Goal: Transaction & Acquisition: Book appointment/travel/reservation

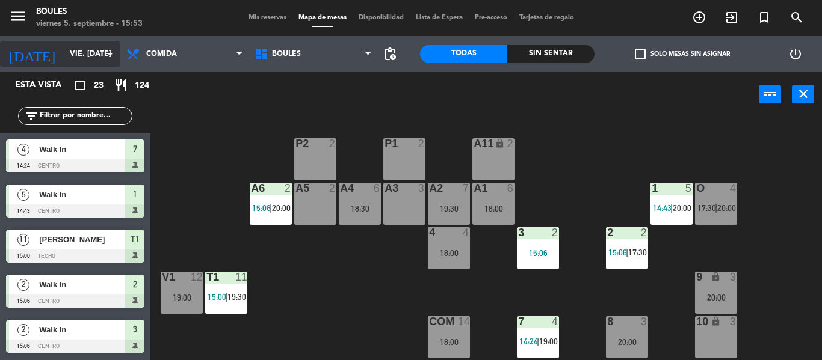
click at [100, 58] on input "vie. [DATE]" at bounding box center [115, 54] width 102 height 20
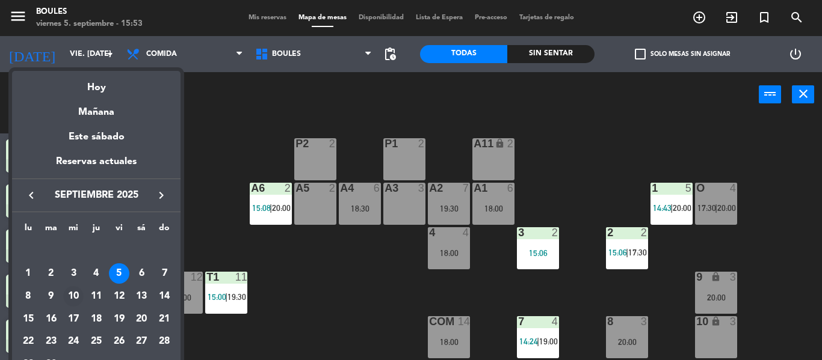
click at [73, 297] on div "10" at bounding box center [73, 296] width 20 height 20
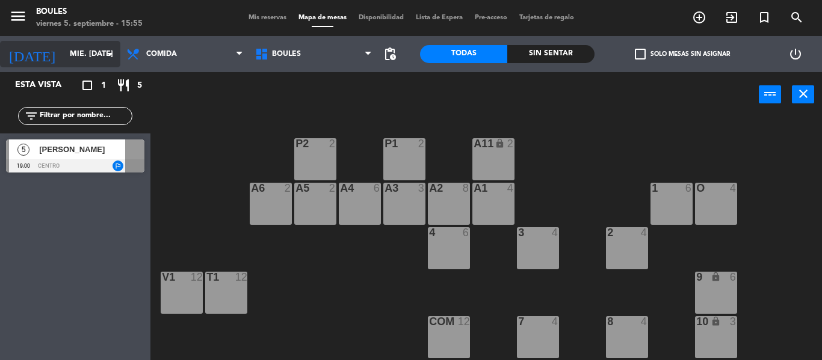
click at [110, 64] on input "mié. [DATE]" at bounding box center [115, 54] width 102 height 20
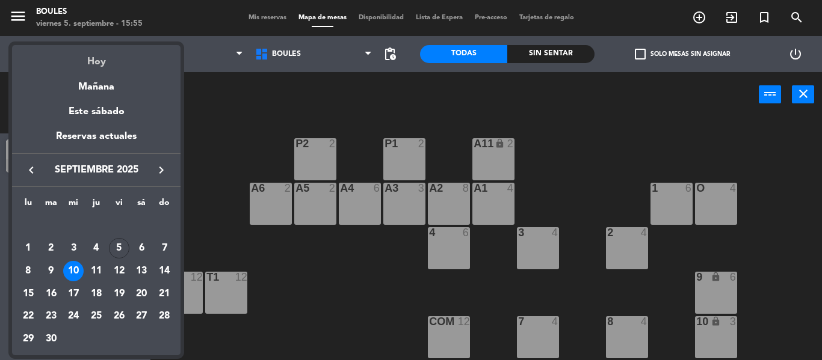
click at [106, 63] on div "Hoy" at bounding box center [96, 57] width 168 height 25
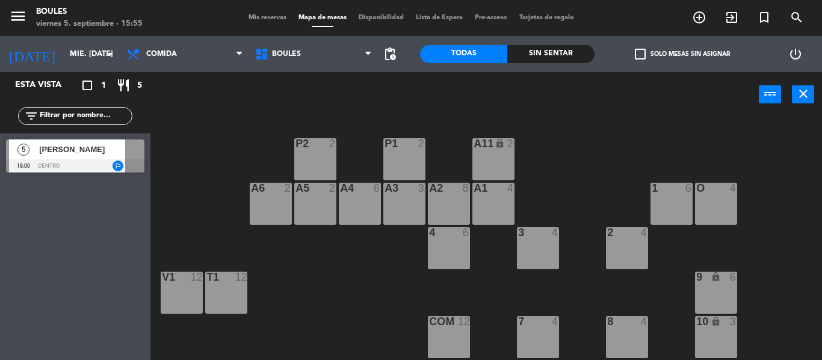
type input "vie. [DATE]"
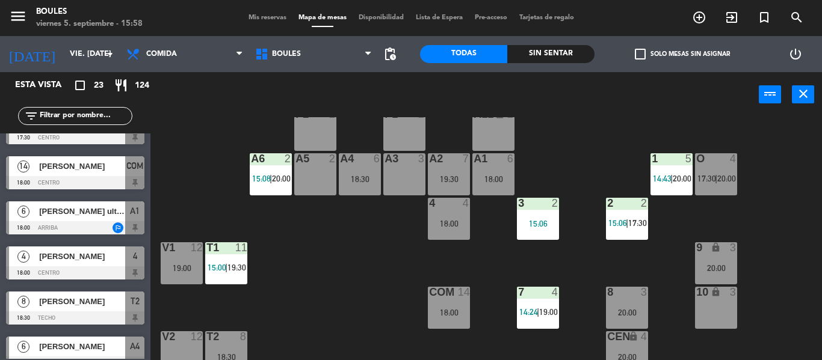
scroll to position [339, 0]
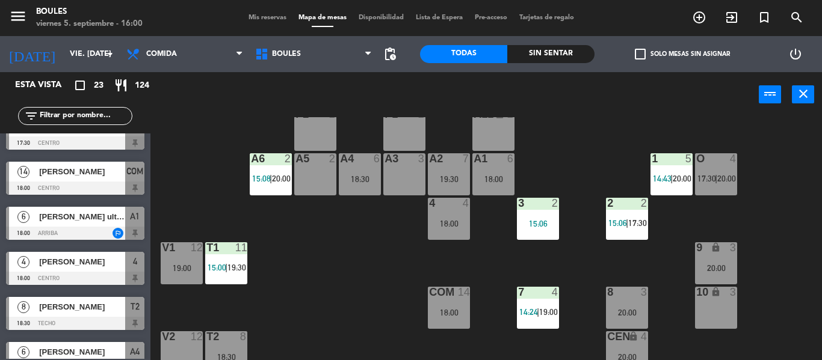
click at [100, 298] on div "[PERSON_NAME]" at bounding box center [81, 307] width 87 height 20
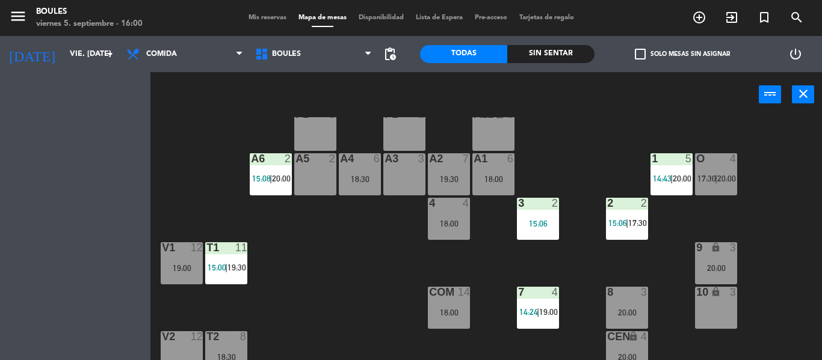
drag, startPoint x: 100, startPoint y: 298, endPoint x: 91, endPoint y: 312, distance: 16.0
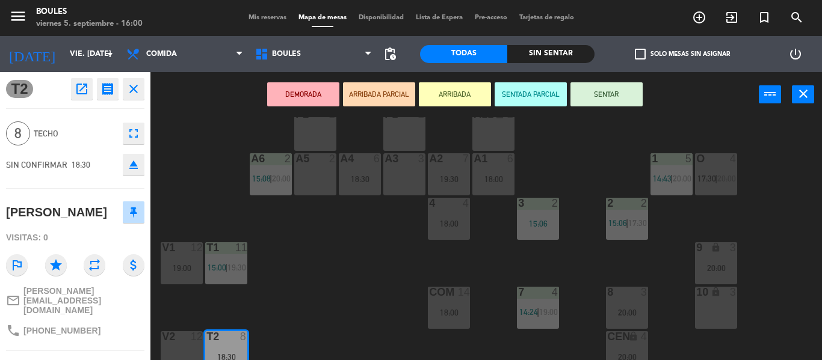
click at [315, 306] on div "P1 2 P2 2 A11 lock 2 A5 2 A6 2 15:08 | 20:00 A4 6 18:30 A3 3 A2 7 19:30 A1 6 18…" at bounding box center [490, 238] width 663 height 243
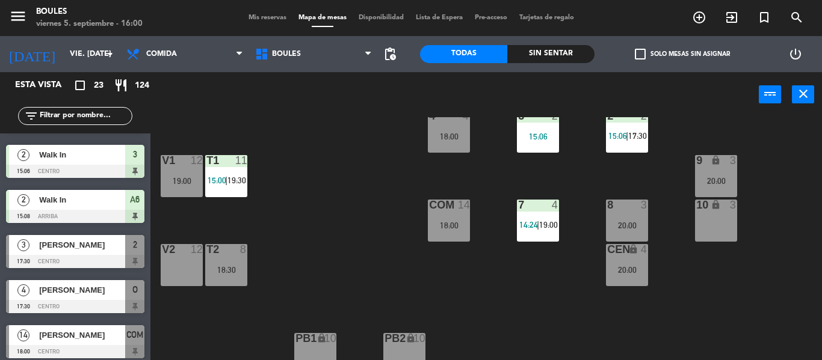
scroll to position [116, 0]
click at [228, 266] on div "18:30" at bounding box center [226, 270] width 42 height 8
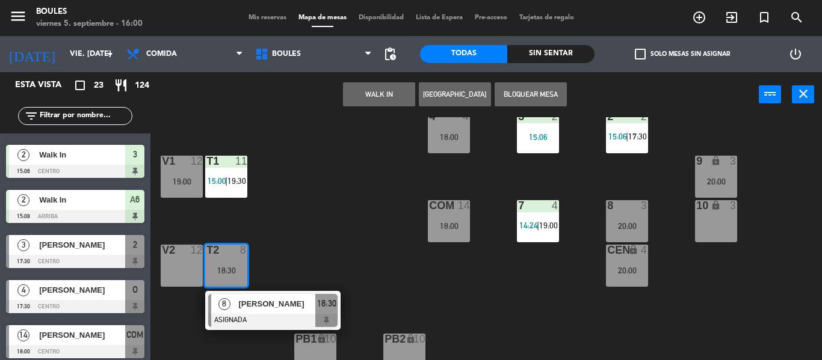
click at [344, 232] on div "P1 2 P2 2 A11 lock 2 A5 2 A6 2 15:08 | 20:00 A4 6 18:30 A3 3 A2 7 19:30 A1 6 18…" at bounding box center [490, 238] width 663 height 243
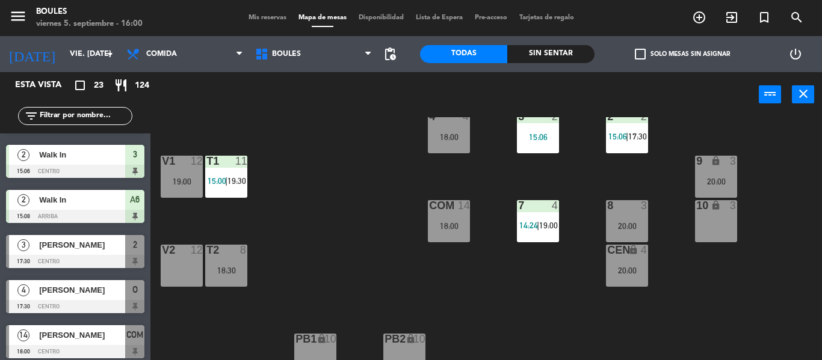
scroll to position [109, 0]
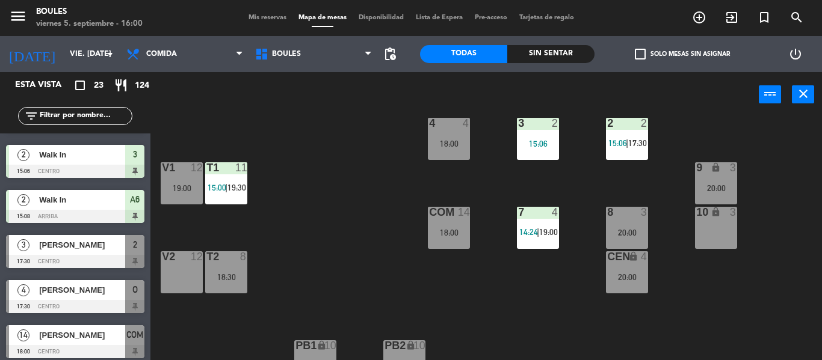
click at [621, 233] on div "20:00" at bounding box center [627, 233] width 42 height 8
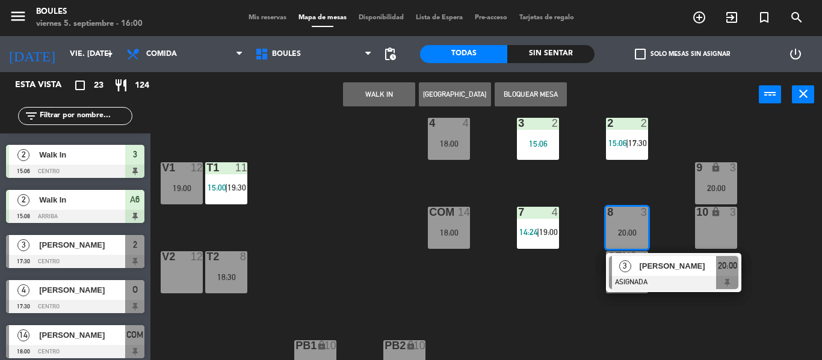
click at [385, 281] on div "P1 2 P2 2 A11 lock 2 A5 2 A6 2 15:08 | 20:00 A4 6 18:30 A3 3 A2 7 19:30 A1 6 18…" at bounding box center [490, 238] width 663 height 243
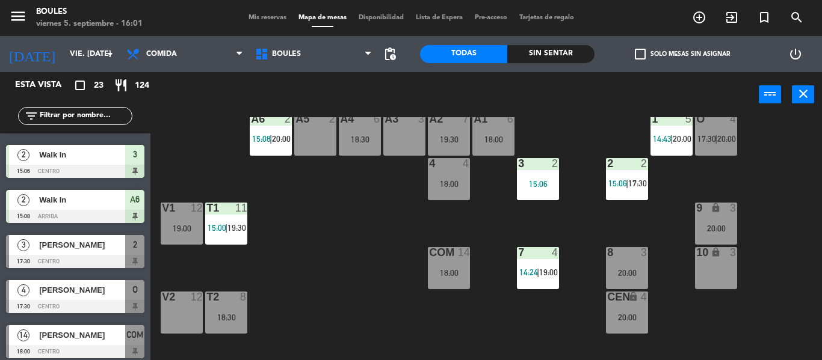
scroll to position [70, 0]
click at [632, 261] on div "8 3 20:00" at bounding box center [627, 268] width 42 height 42
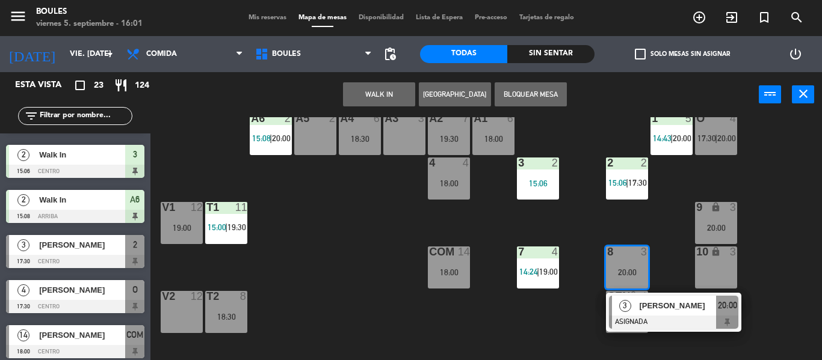
click at [386, 89] on button "WALK IN" at bounding box center [379, 94] width 72 height 24
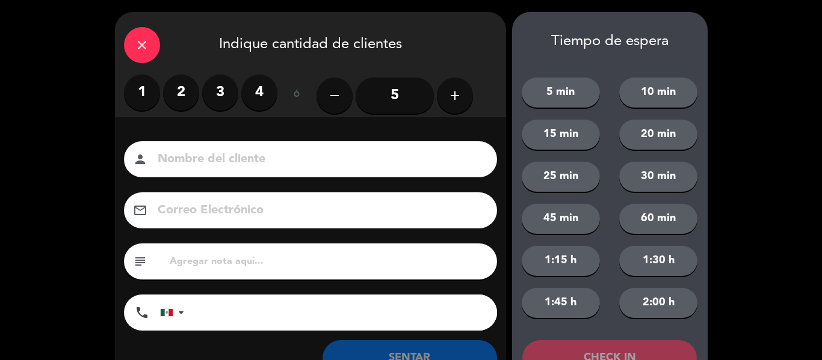
click at [216, 93] on label "3" at bounding box center [220, 93] width 36 height 36
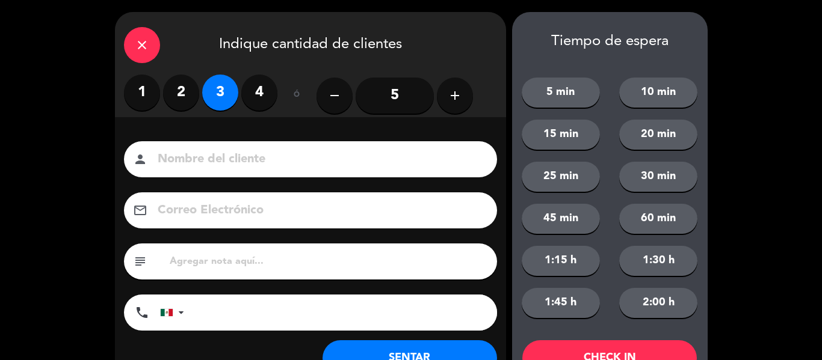
scroll to position [46, 0]
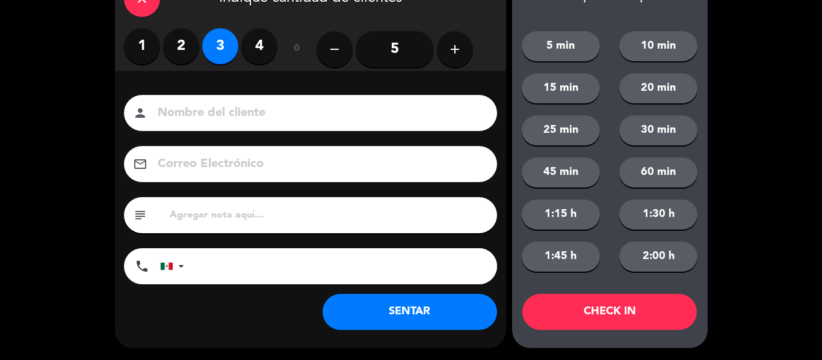
click at [431, 312] on button "SENTAR" at bounding box center [409, 312] width 174 height 36
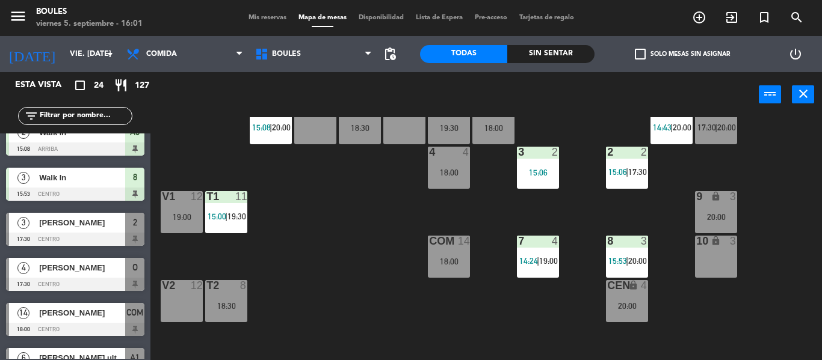
scroll to position [243, 0]
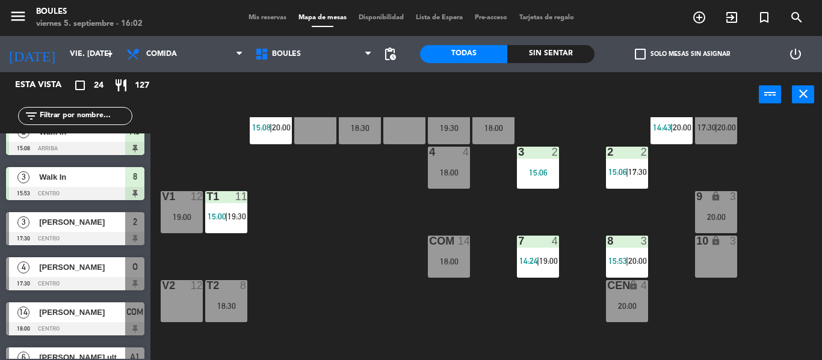
click at [604, 219] on div "P1 2 P2 2 A11 lock 2 A5 2 A6 2 15:08 | 20:00 A4 6 18:30 A3 3 A2 7 19:30 A1 6 18…" at bounding box center [490, 238] width 663 height 243
click at [639, 171] on span "17:30" at bounding box center [637, 172] width 19 height 10
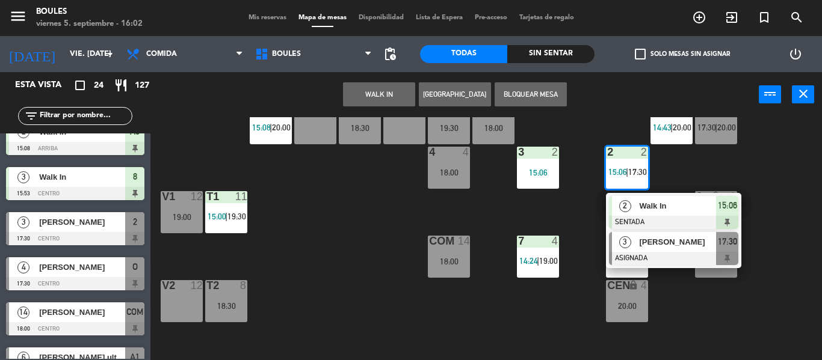
drag, startPoint x: 663, startPoint y: 245, endPoint x: 689, endPoint y: 244, distance: 25.9
drag, startPoint x: 689, startPoint y: 244, endPoint x: 705, endPoint y: 250, distance: 18.1
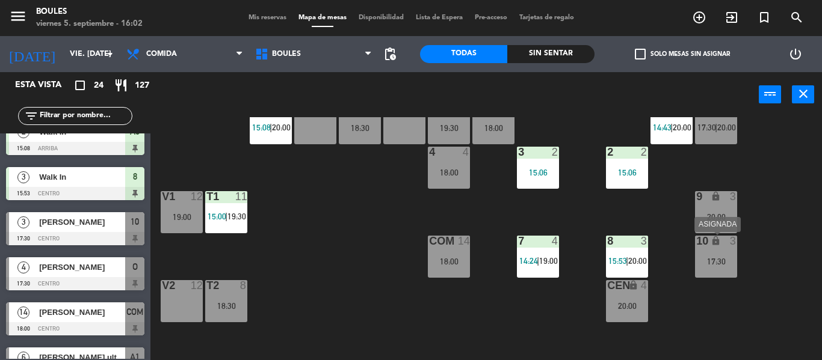
click at [698, 270] on div "10 lock 3 17:30" at bounding box center [716, 257] width 42 height 42
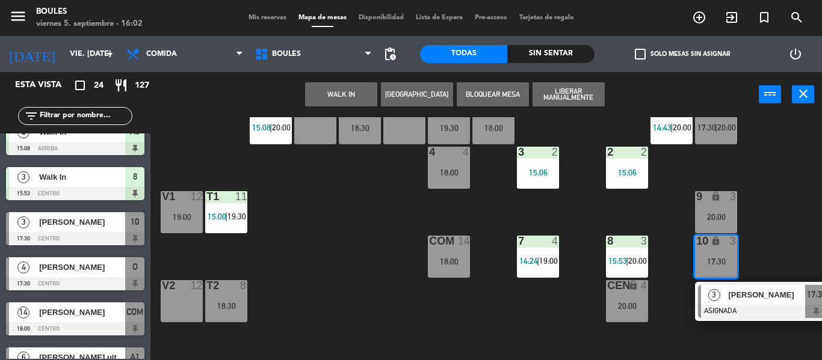
click at [718, 301] on div "3" at bounding box center [714, 295] width 26 height 20
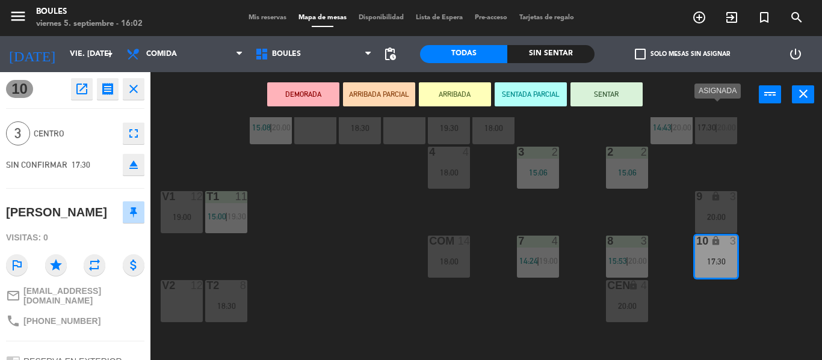
click at [701, 129] on span "17:30" at bounding box center [706, 128] width 19 height 10
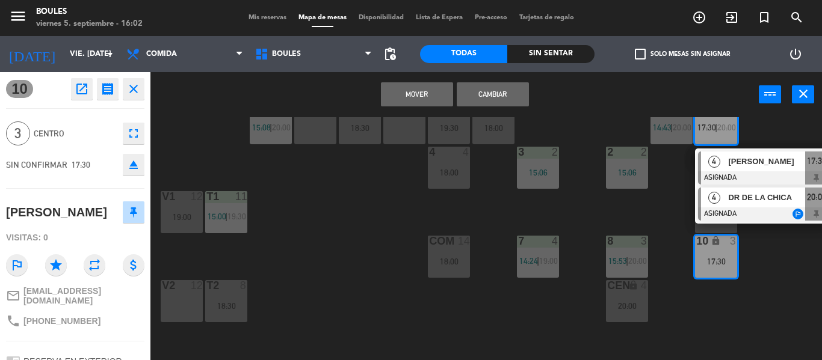
click at [724, 202] on div "4" at bounding box center [714, 198] width 26 height 20
click at [515, 96] on button "Cambiar" at bounding box center [492, 94] width 72 height 24
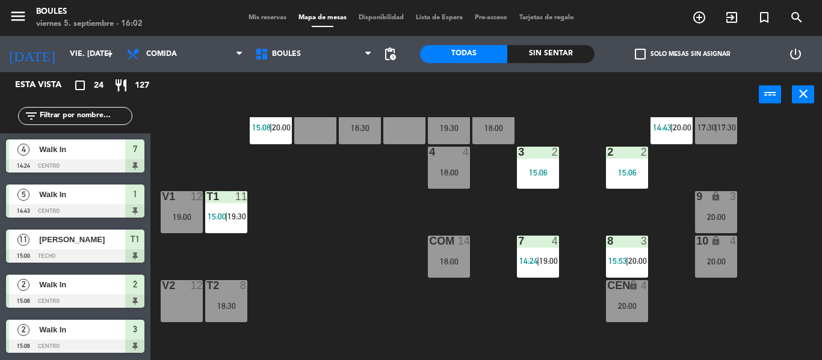
scroll to position [0, 0]
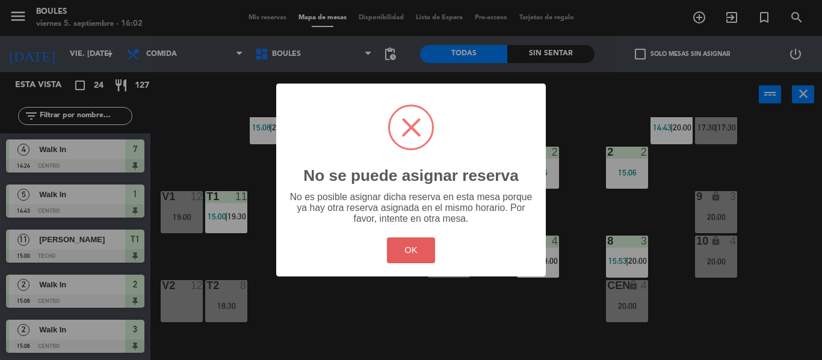
click at [408, 238] on button "OK" at bounding box center [411, 251] width 49 height 26
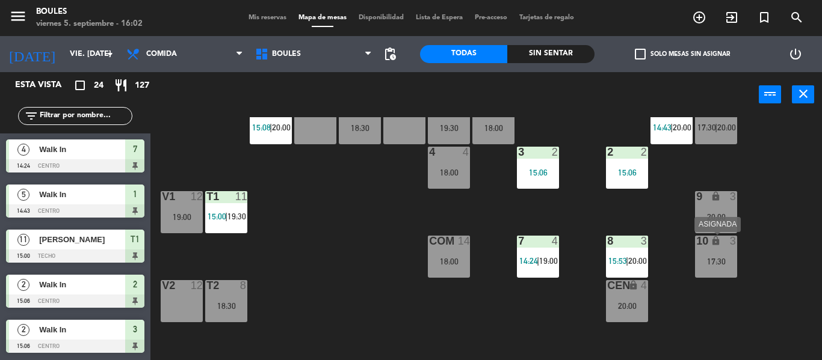
click at [719, 275] on div "10 lock 3 17:30" at bounding box center [716, 257] width 42 height 42
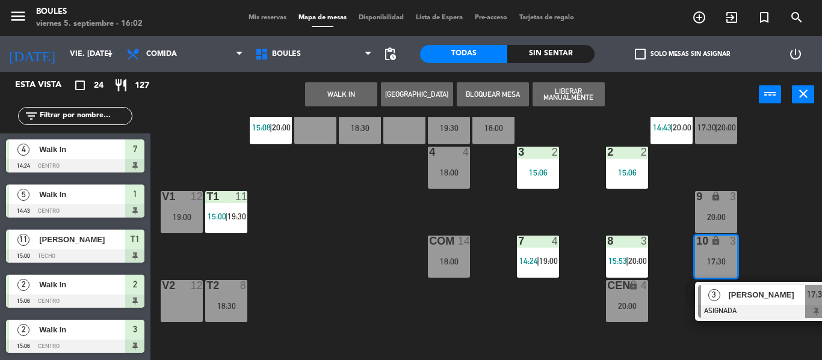
click at [729, 298] on span "[PERSON_NAME]" at bounding box center [766, 295] width 77 height 13
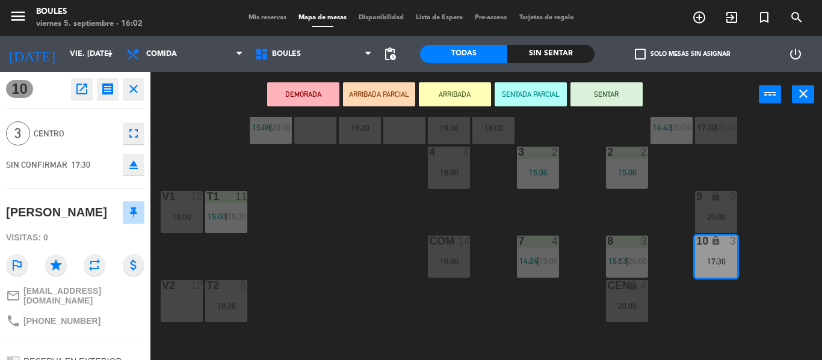
click at [749, 160] on div "P1 2 P2 2 A11 lock 2 A5 2 A6 2 15:08 | 20:00 A4 6 18:30 A3 3 A2 7 19:30 A1 6 18…" at bounding box center [490, 238] width 663 height 243
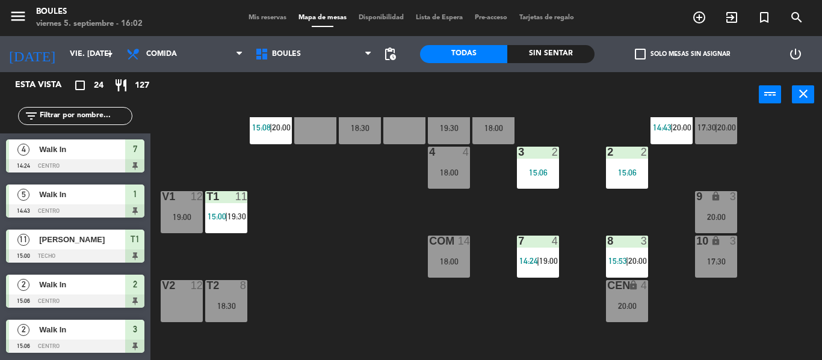
click at [705, 130] on span "17:30" at bounding box center [706, 128] width 19 height 10
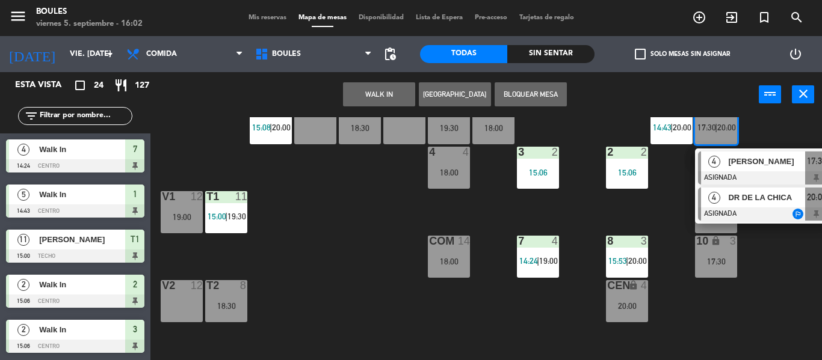
click at [730, 200] on span "DR DE LA CHICA" at bounding box center [766, 197] width 77 height 13
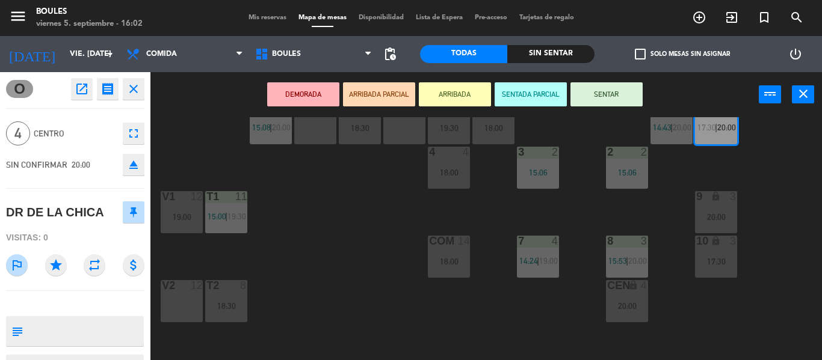
click at [619, 158] on div at bounding box center [626, 152] width 20 height 11
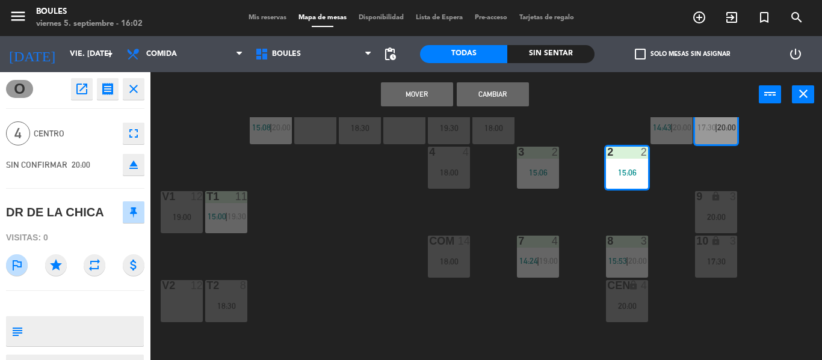
click at [442, 90] on button "Mover" at bounding box center [417, 94] width 72 height 24
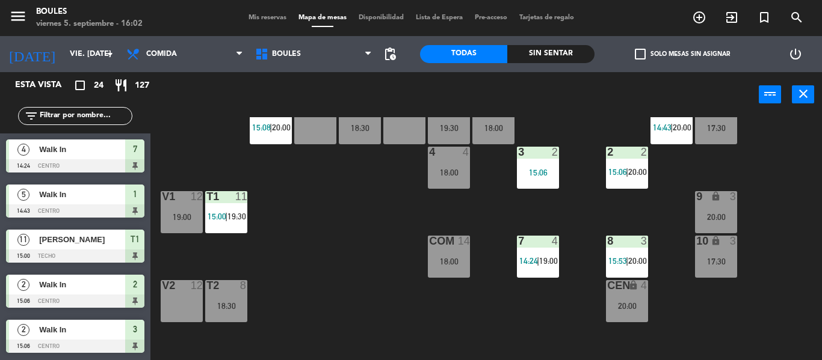
scroll to position [204, 0]
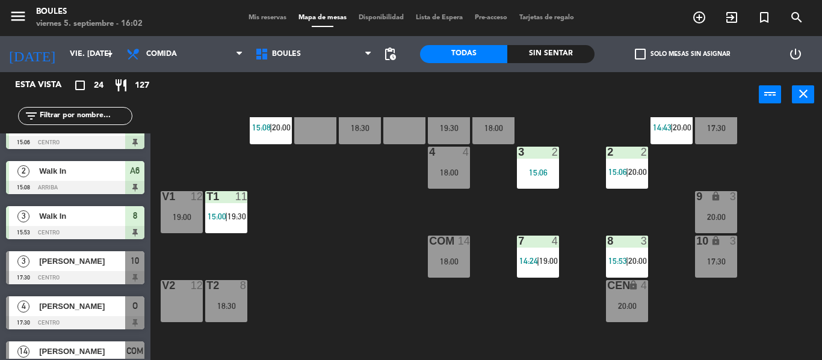
click at [715, 257] on div "17:30" at bounding box center [716, 261] width 42 height 8
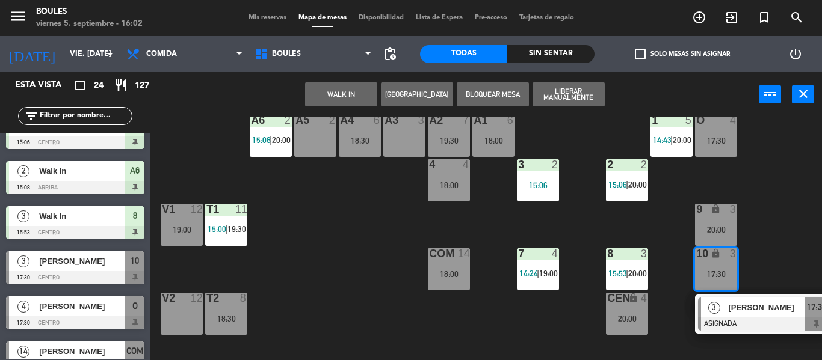
scroll to position [67, 0]
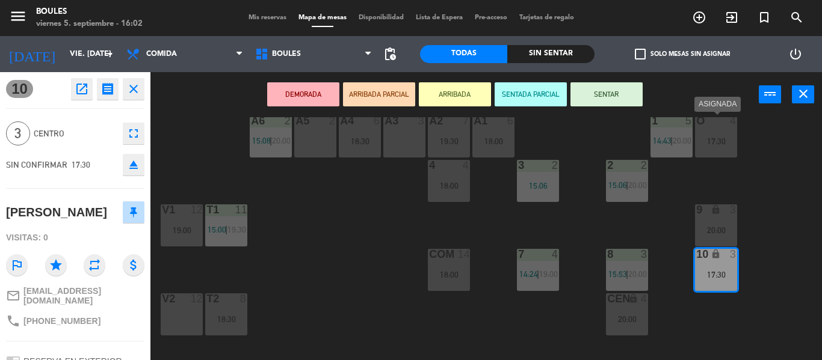
click at [723, 146] on div "O 4 17:30" at bounding box center [716, 136] width 42 height 42
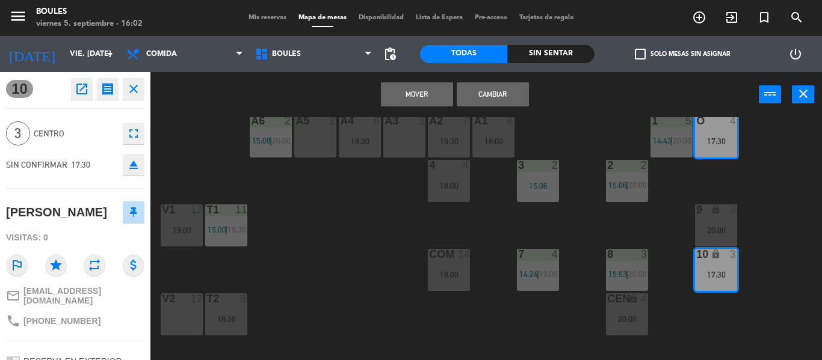
click at [447, 96] on button "Mover" at bounding box center [417, 94] width 72 height 24
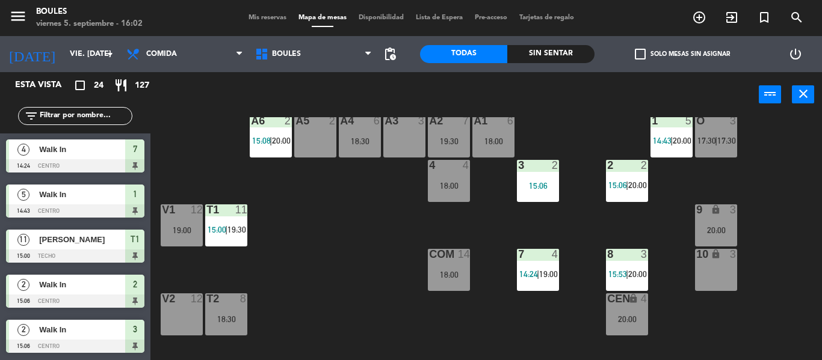
scroll to position [0, 0]
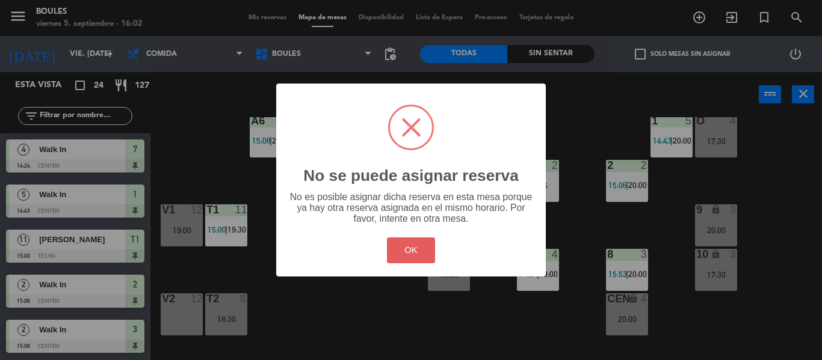
click at [422, 250] on button "OK" at bounding box center [411, 251] width 49 height 26
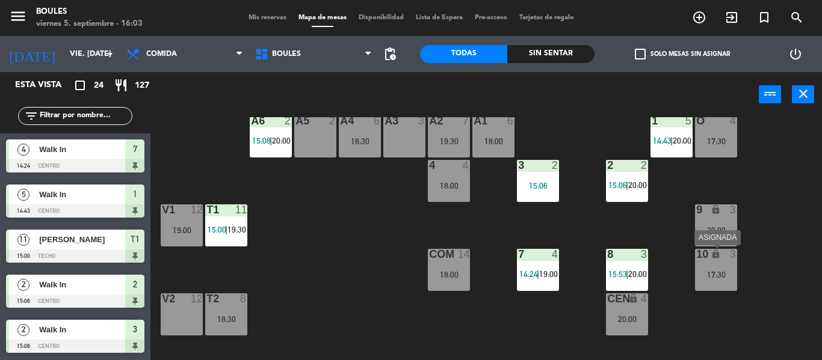
click at [721, 271] on div "17:30" at bounding box center [716, 275] width 42 height 8
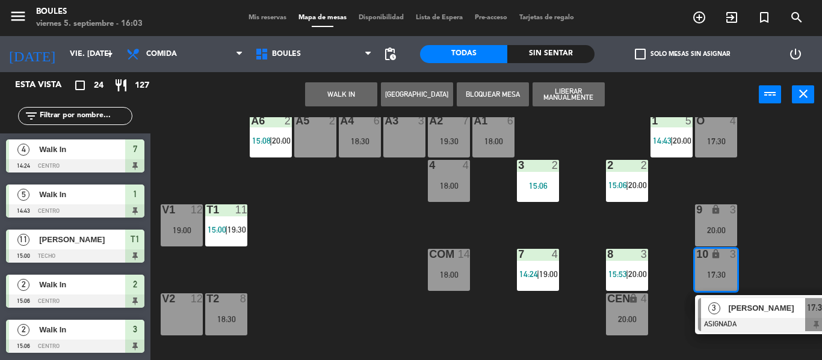
click at [754, 324] on div at bounding box center [762, 324] width 129 height 13
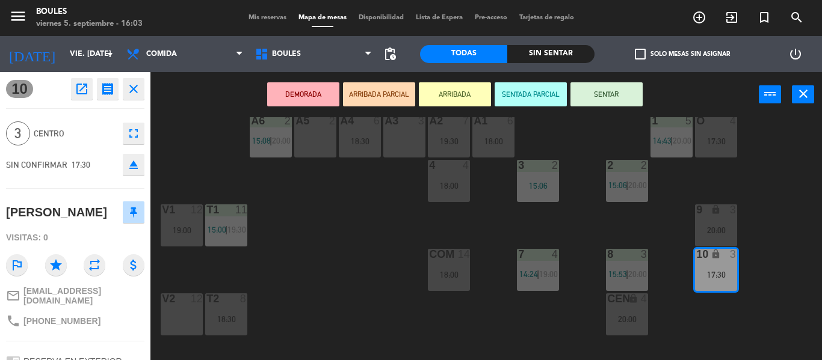
click at [665, 233] on div "P1 2 P2 2 A11 lock 2 A5 2 A6 2 15:08 | 20:00 A4 6 18:30 A3 3 A2 7 19:30 A1 6 18…" at bounding box center [490, 238] width 663 height 243
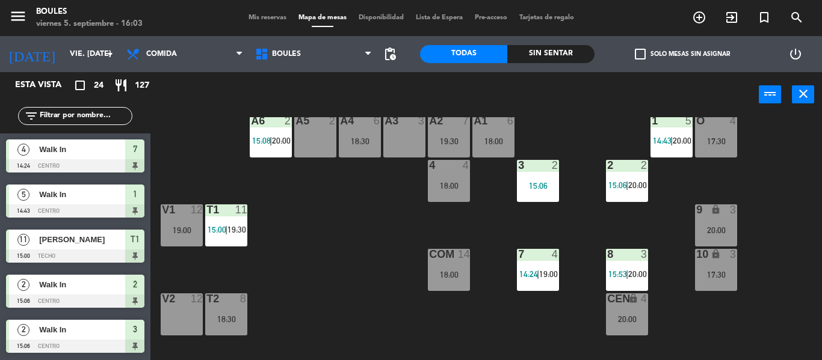
click at [631, 181] on span "20:00" at bounding box center [637, 185] width 19 height 10
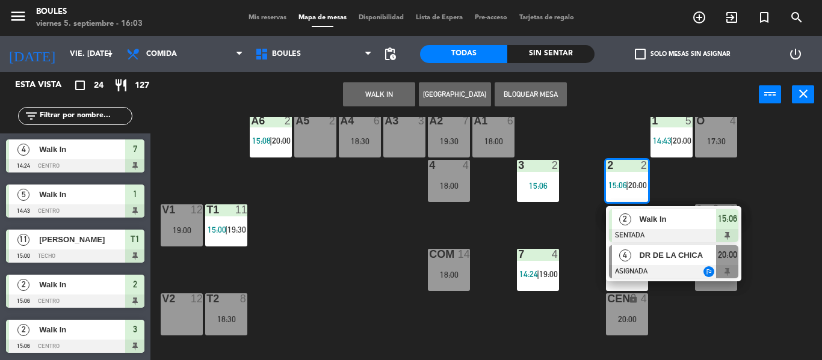
click at [648, 269] on div at bounding box center [673, 271] width 129 height 13
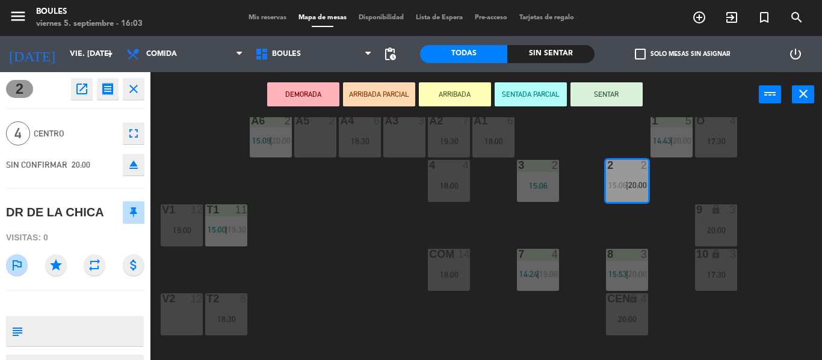
click at [654, 240] on div "P1 2 P2 2 A11 lock 2 A5 2 A6 2 15:08 | 20:00 A4 6 18:30 A3 3 A2 7 19:30 A1 6 18…" at bounding box center [490, 238] width 663 height 243
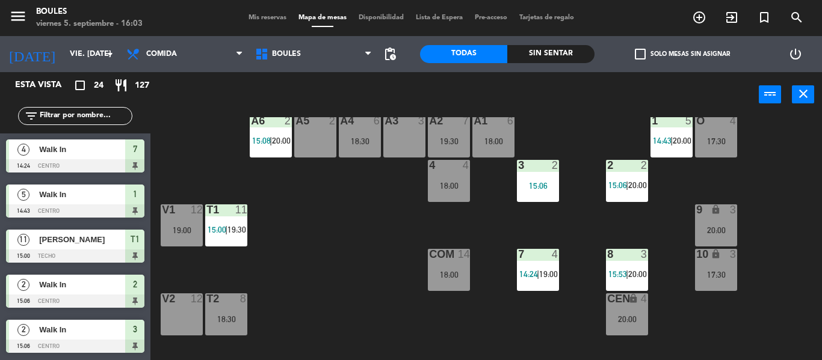
scroll to position [204, 0]
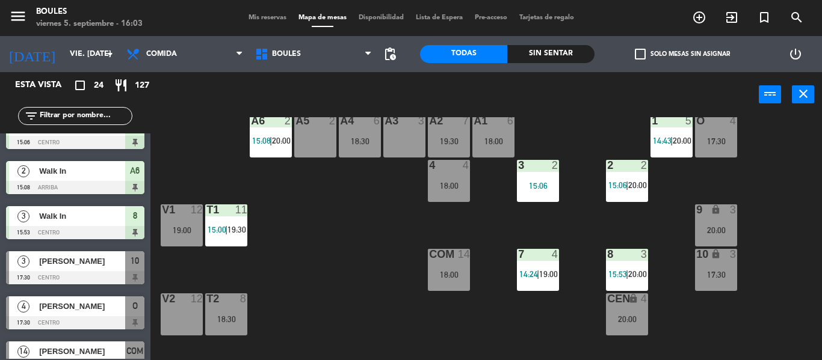
click at [636, 187] on span "20:00" at bounding box center [637, 185] width 19 height 10
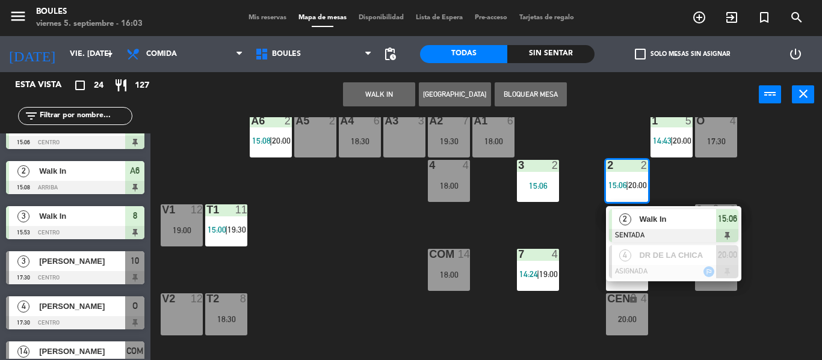
click at [775, 168] on div "P1 2 P2 2 A11 lock 2 A5 2 A6 2 15:08 | 20:00 A4 6 18:30 A3 3 A2 7 19:30 A1 6 18…" at bounding box center [490, 238] width 663 height 243
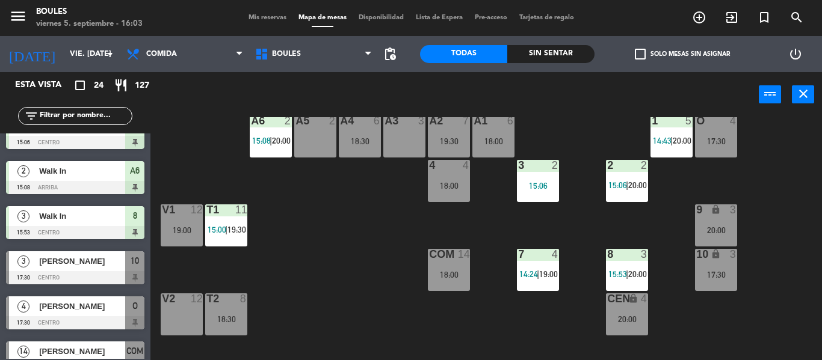
click at [721, 143] on div "17:30" at bounding box center [716, 141] width 42 height 8
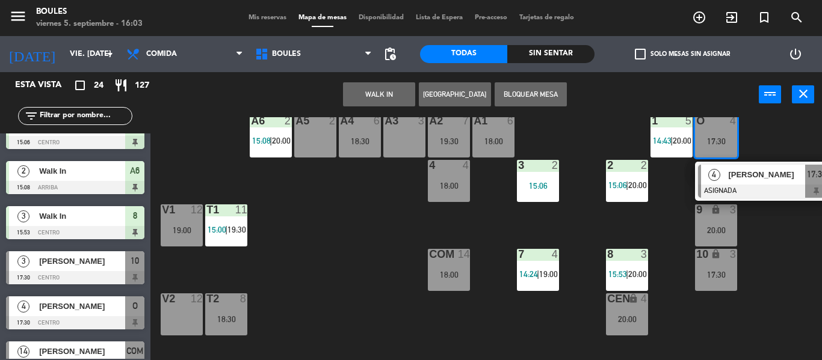
click at [642, 188] on span "20:00" at bounding box center [637, 185] width 19 height 10
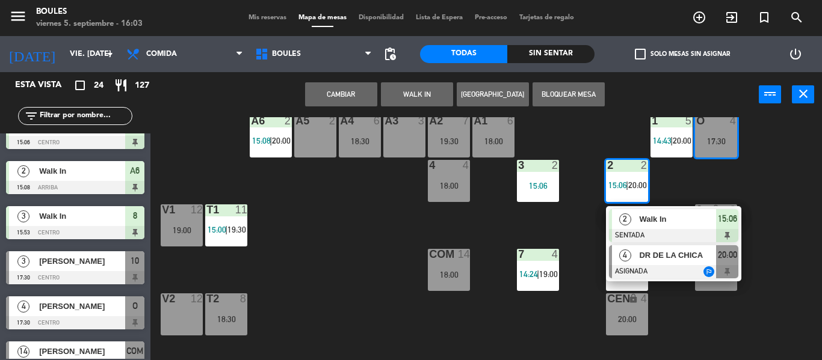
click at [636, 255] on div "4" at bounding box center [625, 255] width 26 height 20
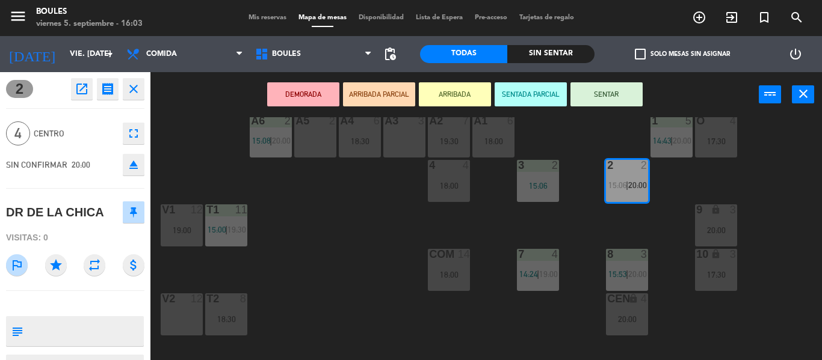
click at [531, 168] on div at bounding box center [537, 165] width 20 height 11
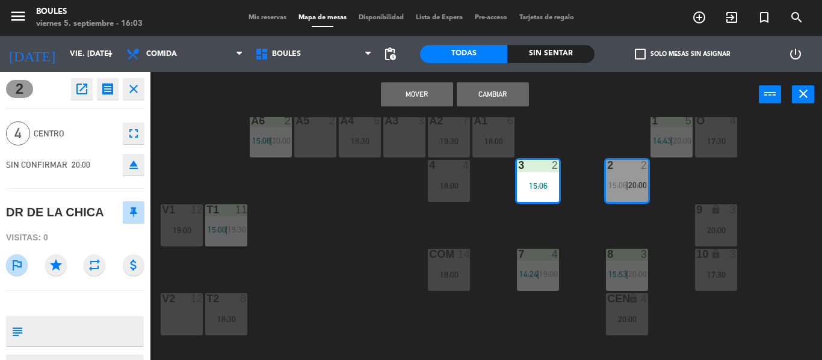
click at [441, 93] on button "Mover" at bounding box center [417, 94] width 72 height 24
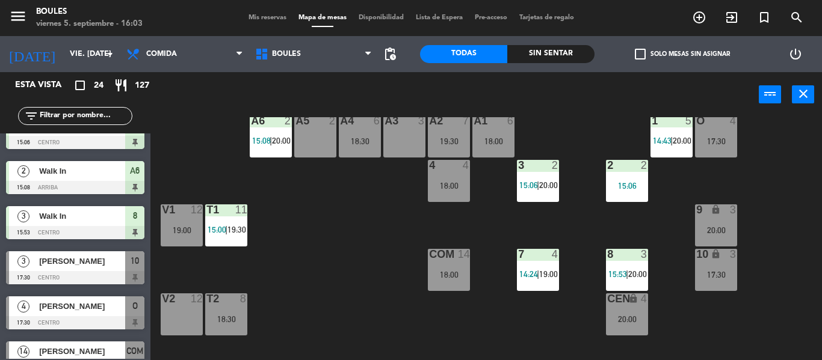
click at [716, 230] on div "20:00" at bounding box center [716, 230] width 42 height 8
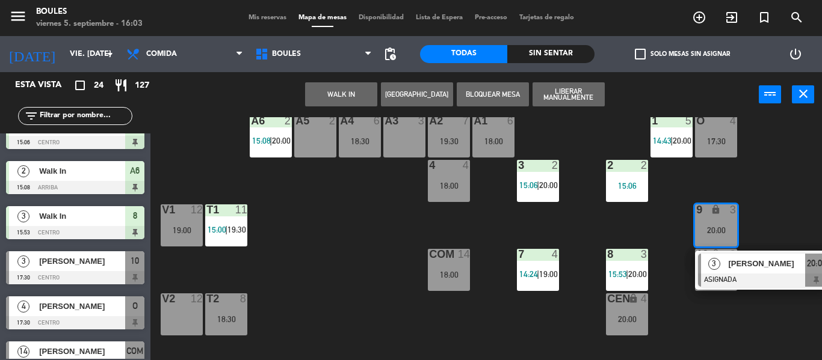
click at [734, 274] on div at bounding box center [762, 280] width 129 height 13
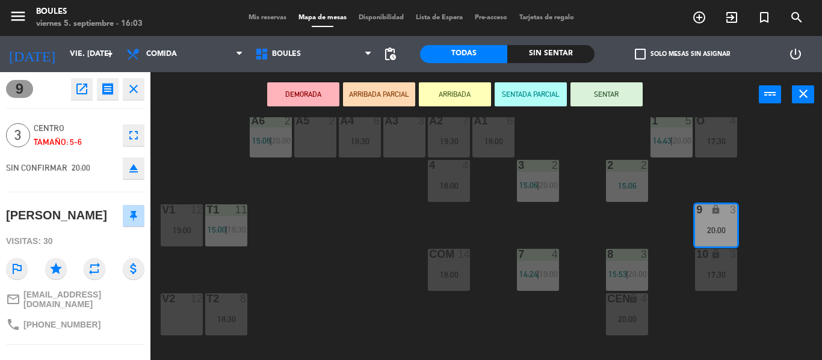
click at [631, 192] on div "2 2 15:06" at bounding box center [627, 181] width 42 height 42
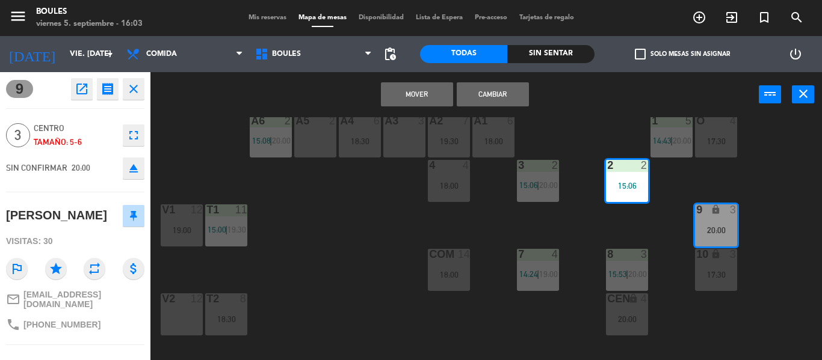
click at [441, 94] on button "Mover" at bounding box center [417, 94] width 72 height 24
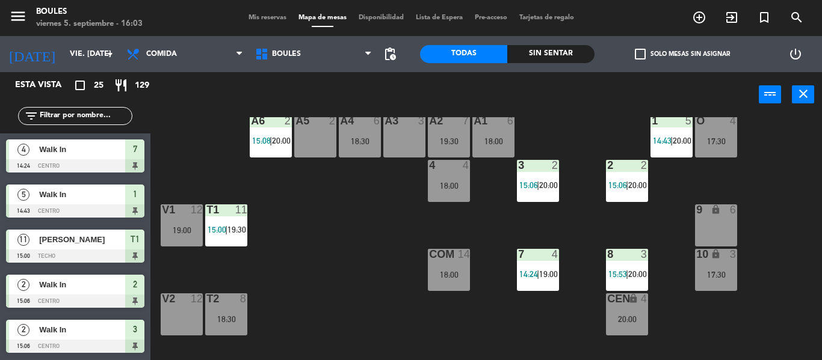
scroll to position [310, 0]
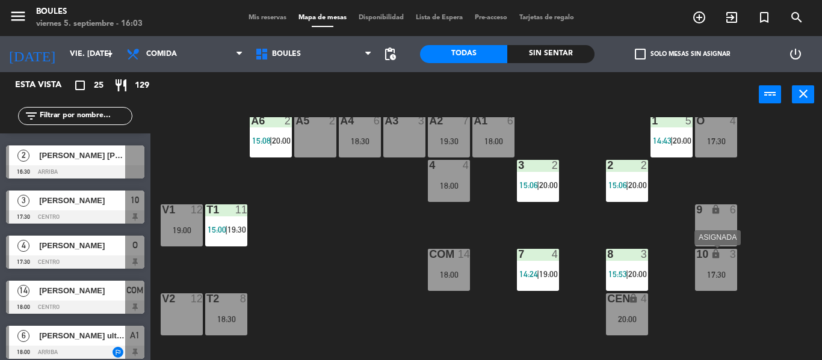
click at [697, 275] on div "17:30" at bounding box center [716, 275] width 42 height 8
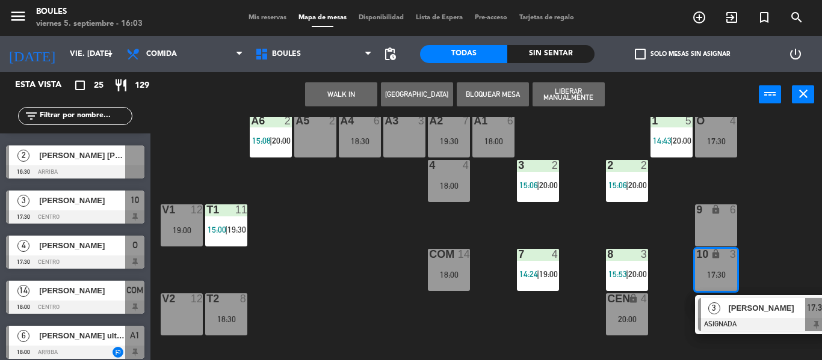
click at [703, 235] on div "9 lock 6" at bounding box center [716, 225] width 42 height 42
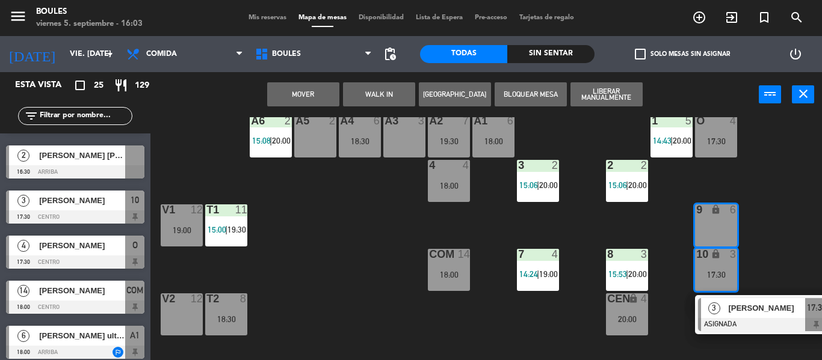
click at [316, 91] on button "Mover" at bounding box center [303, 94] width 72 height 24
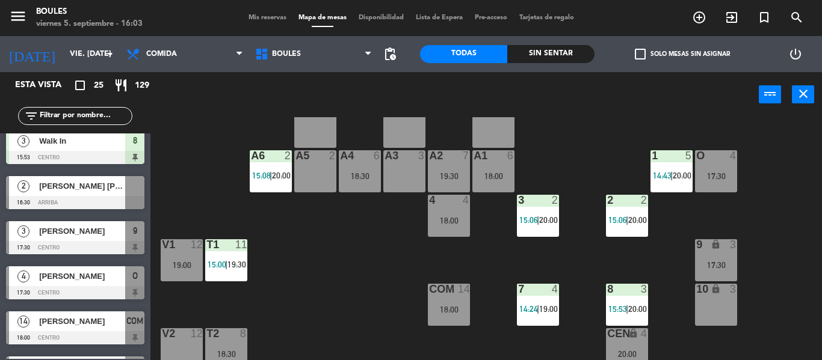
scroll to position [277, 0]
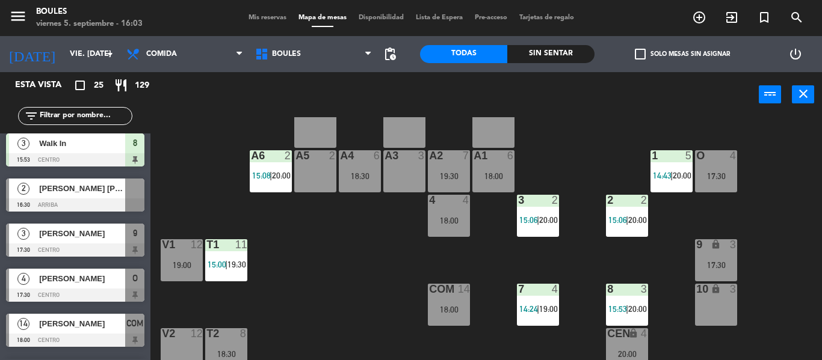
click at [99, 206] on div at bounding box center [75, 204] width 138 height 13
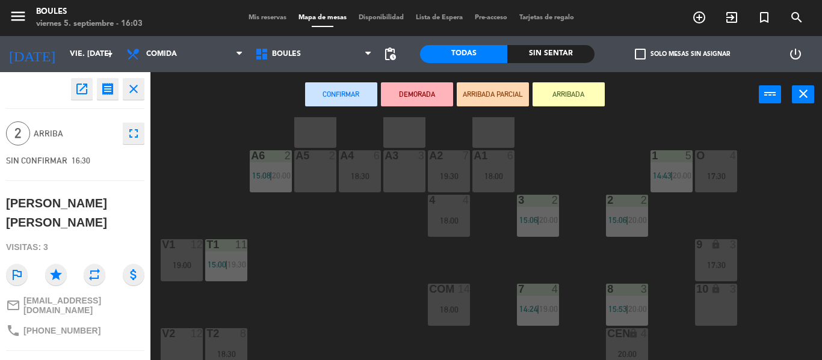
click at [394, 184] on div "A3 3" at bounding box center [404, 171] width 42 height 42
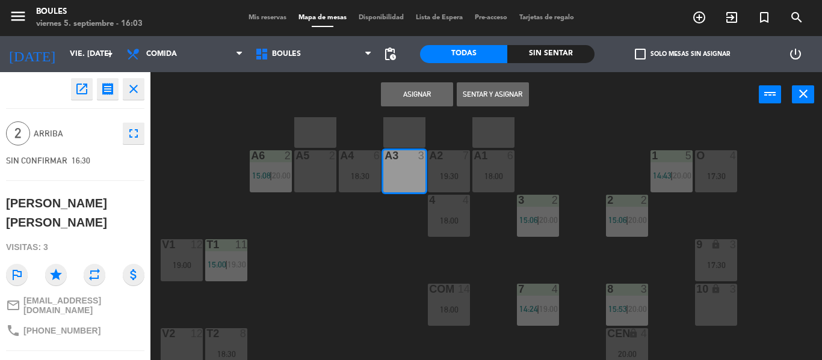
click at [441, 100] on button "Asignar" at bounding box center [417, 94] width 72 height 24
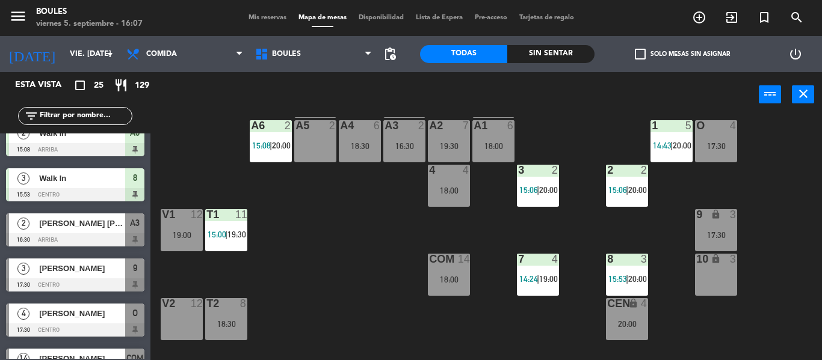
scroll to position [63, 0]
click at [634, 274] on span "20:00" at bounding box center [637, 279] width 19 height 10
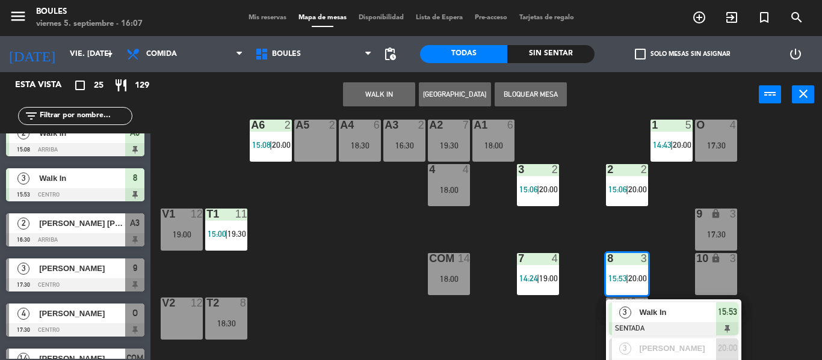
click at [570, 324] on div "P1 2 P2 2 A11 lock 2 A5 2 A6 2 15:08 | 20:00 A4 6 18:30 A3 2 16:30 A2 7 19:30 A…" at bounding box center [490, 238] width 663 height 243
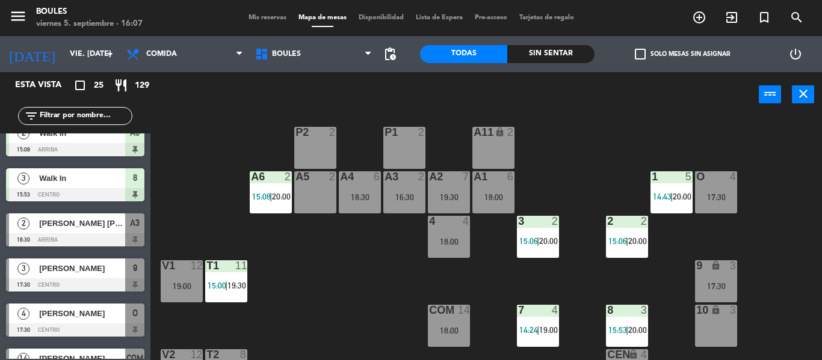
scroll to position [13, 0]
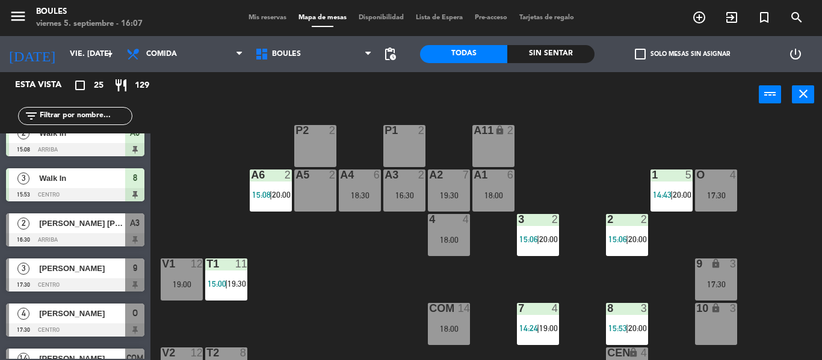
click at [284, 194] on span "20:00" at bounding box center [281, 195] width 19 height 10
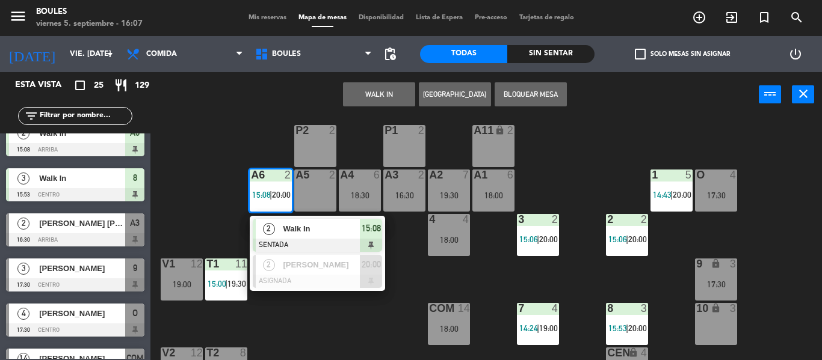
click at [603, 271] on div "P1 2 P2 2 A11 lock 2 A5 2 A6 2 15:08 | 20:00 2 Walk In SENTADA 15:08 2 [PERSON_…" at bounding box center [490, 238] width 663 height 243
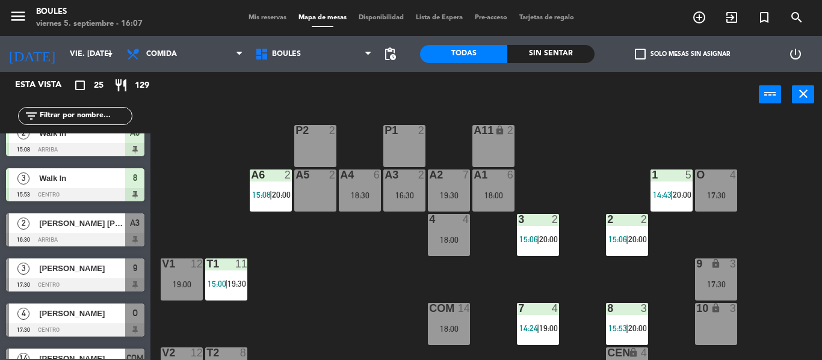
click at [270, 204] on div "A6 2 15:08 | 20:00" at bounding box center [271, 191] width 42 height 42
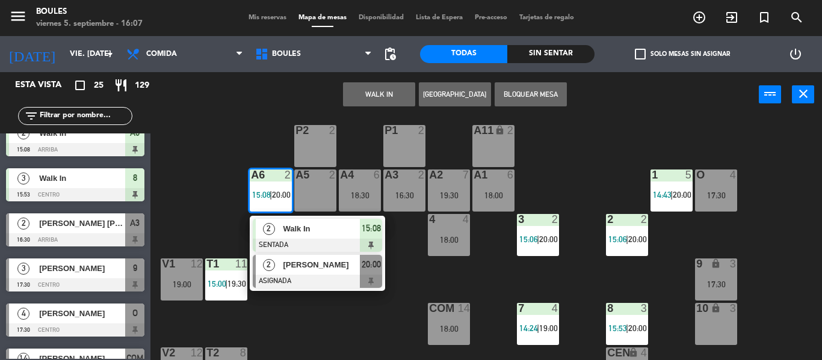
click at [303, 263] on span "[PERSON_NAME]" at bounding box center [321, 265] width 77 height 13
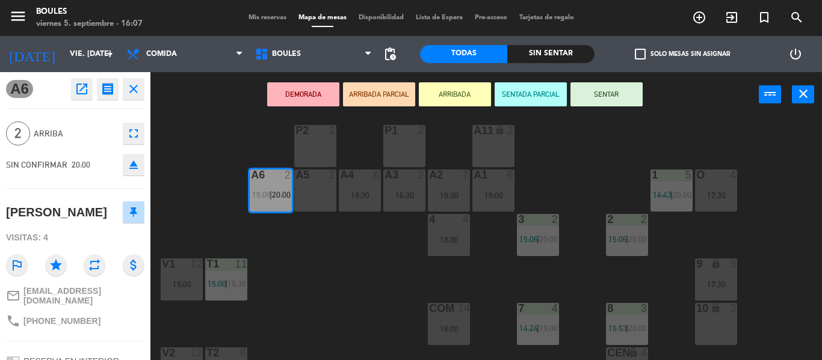
click at [325, 198] on div "A5 2" at bounding box center [315, 191] width 42 height 42
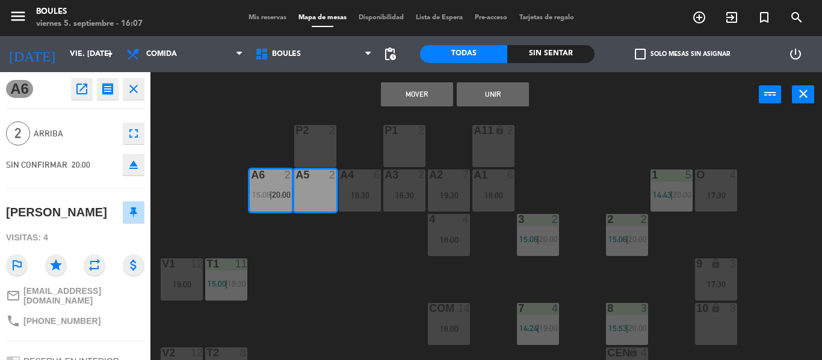
click at [414, 90] on button "Mover" at bounding box center [417, 94] width 72 height 24
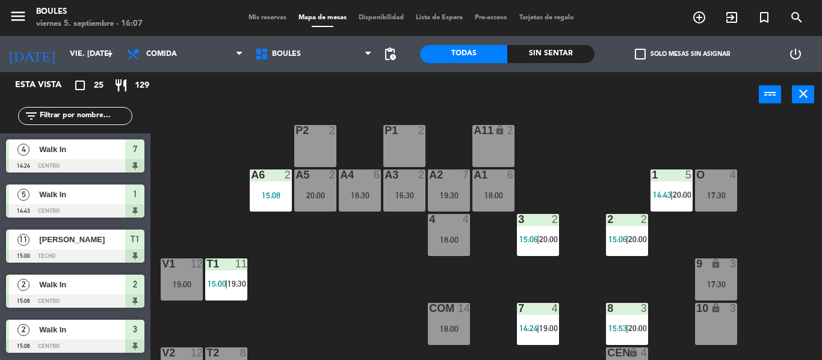
scroll to position [174, 0]
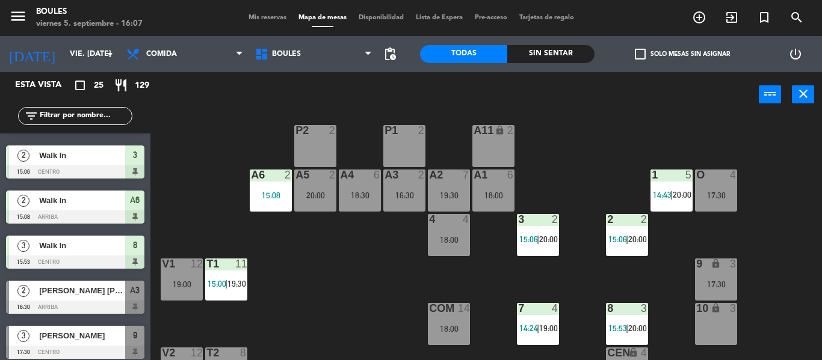
click at [446, 250] on div "4 4 18:00" at bounding box center [449, 235] width 42 height 42
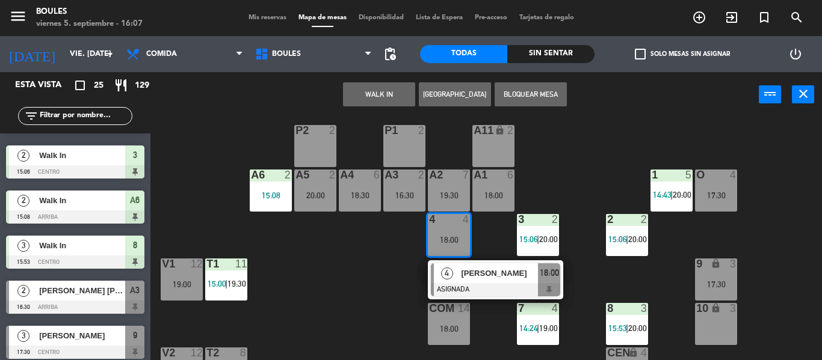
click at [281, 194] on div "15:08" at bounding box center [271, 195] width 42 height 8
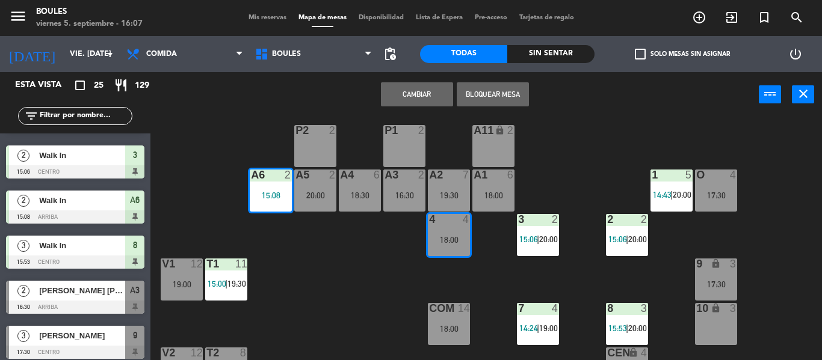
click at [337, 120] on div "P1 2 P2 2 A11 lock 2 A5 2 20:00 A6 2 15:08 A4 6 18:30 A3 2 16:30 A2 7 19:30 A1 …" at bounding box center [490, 238] width 663 height 243
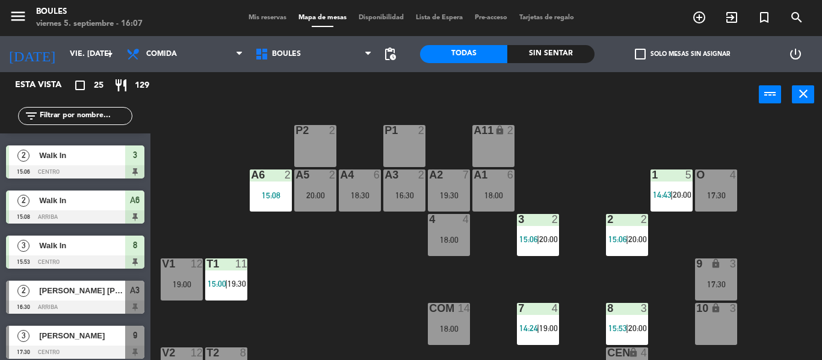
click at [274, 208] on div "A6 2 15:08" at bounding box center [271, 191] width 42 height 42
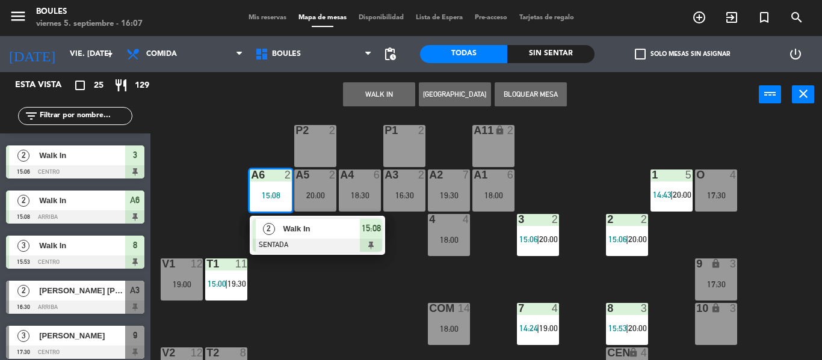
click at [312, 246] on div at bounding box center [317, 245] width 129 height 13
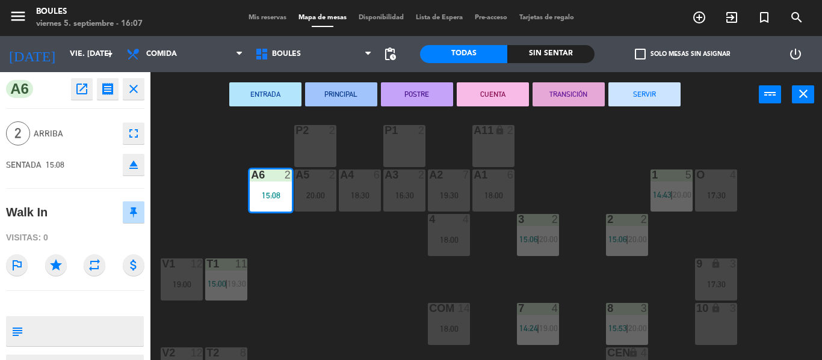
click at [618, 98] on button "SERVIR" at bounding box center [644, 94] width 72 height 24
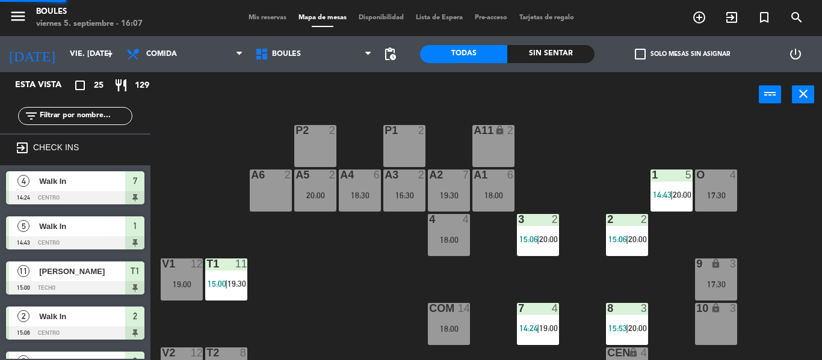
scroll to position [0, 0]
click at [452, 251] on div "4 4 18:00" at bounding box center [449, 235] width 42 height 42
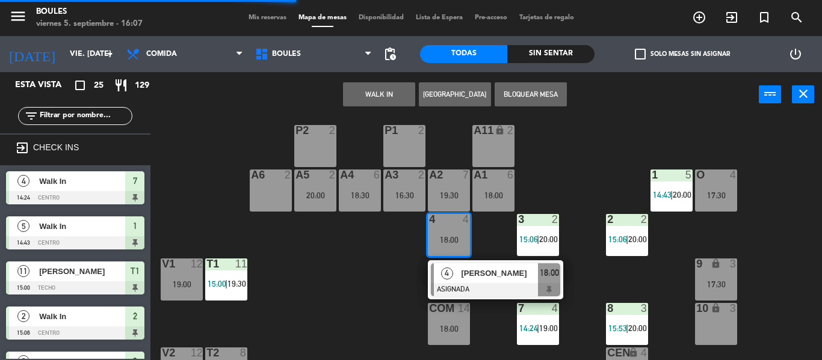
click at [295, 198] on div "20:00" at bounding box center [315, 195] width 42 height 8
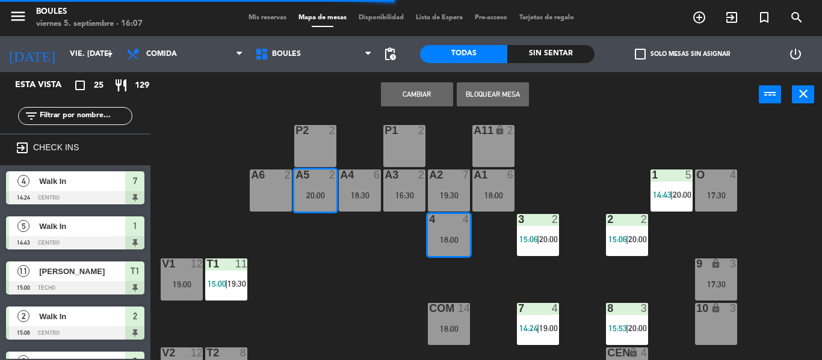
click at [387, 254] on div "P1 2 P2 2 A11 lock 2 A5 2 20:00 A6 2 A4 6 18:30 A3 2 16:30 A2 7 19:30 A1 6 18:0…" at bounding box center [490, 238] width 663 height 243
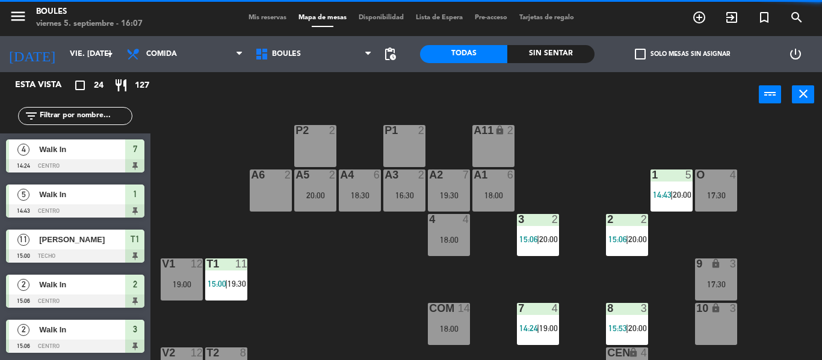
click at [479, 232] on div "P1 2 P2 2 A11 lock 2 A5 2 20:00 A6 2 A4 6 18:30 A3 2 16:30 A2 7 19:30 A1 6 18:0…" at bounding box center [490, 238] width 663 height 243
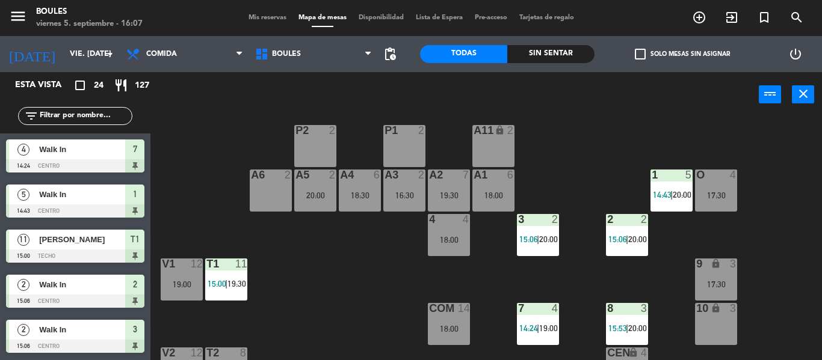
click at [451, 236] on div "18:00" at bounding box center [449, 240] width 42 height 8
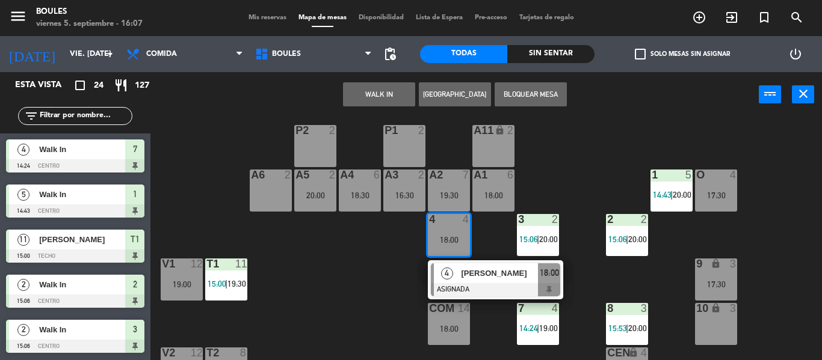
click at [251, 185] on div "A6 2" at bounding box center [271, 191] width 42 height 42
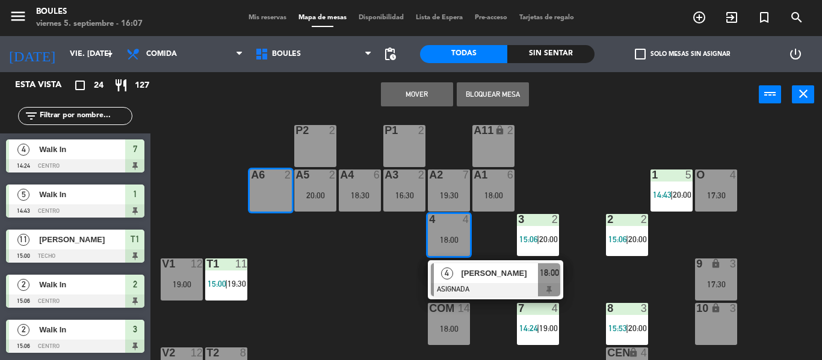
click at [416, 91] on button "Mover" at bounding box center [417, 94] width 72 height 24
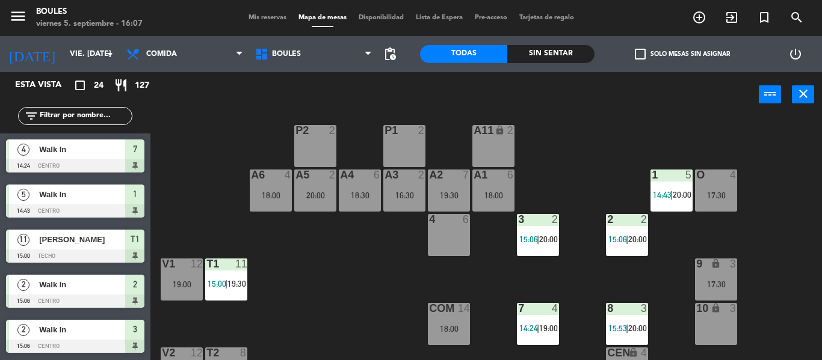
click at [447, 219] on div at bounding box center [448, 219] width 20 height 11
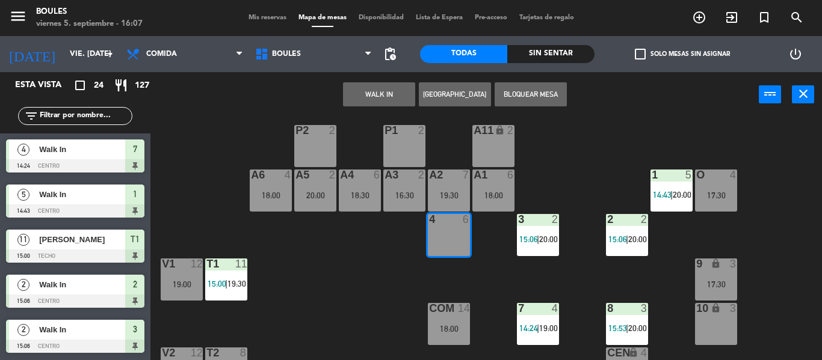
click at [466, 87] on button "[GEOGRAPHIC_DATA]" at bounding box center [455, 94] width 72 height 24
click at [459, 100] on button "[GEOGRAPHIC_DATA]" at bounding box center [455, 94] width 72 height 24
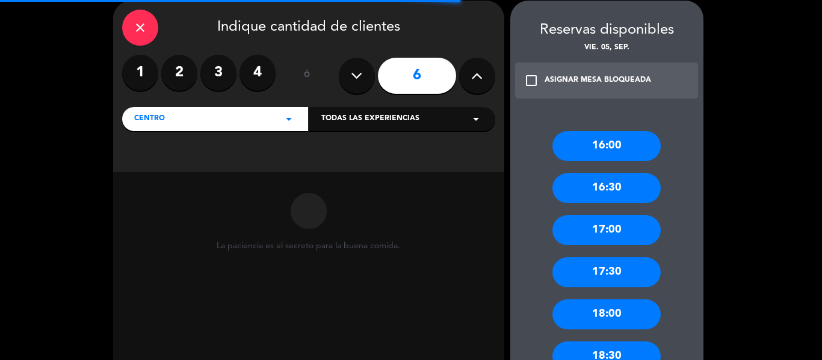
scroll to position [49, 0]
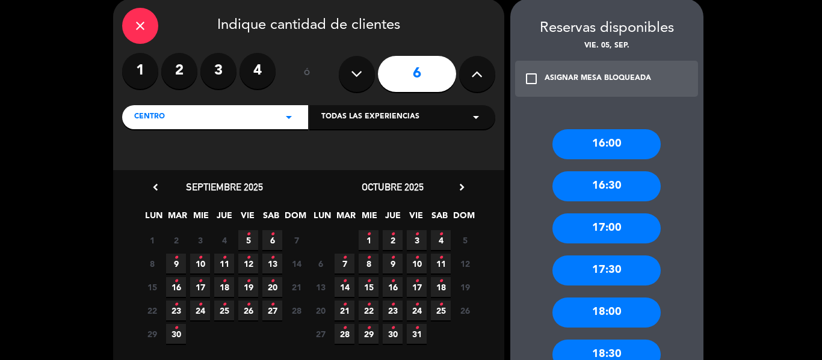
click at [608, 268] on div "17:30" at bounding box center [606, 271] width 108 height 30
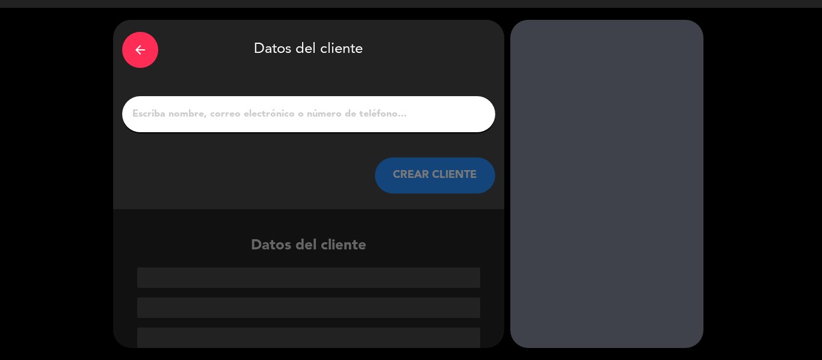
scroll to position [28, 0]
click at [367, 111] on input "1" at bounding box center [308, 114] width 355 height 17
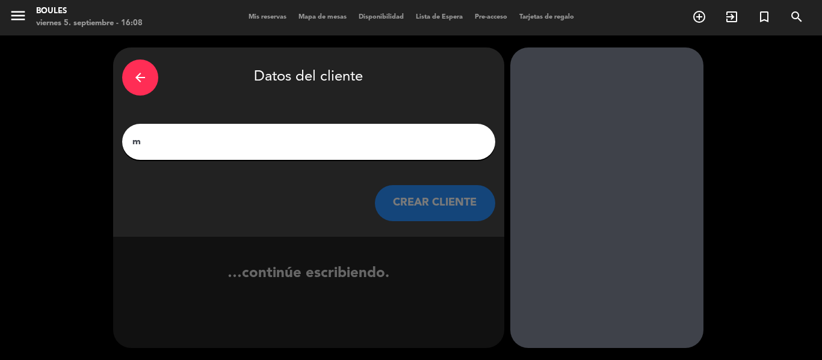
scroll to position [1, 0]
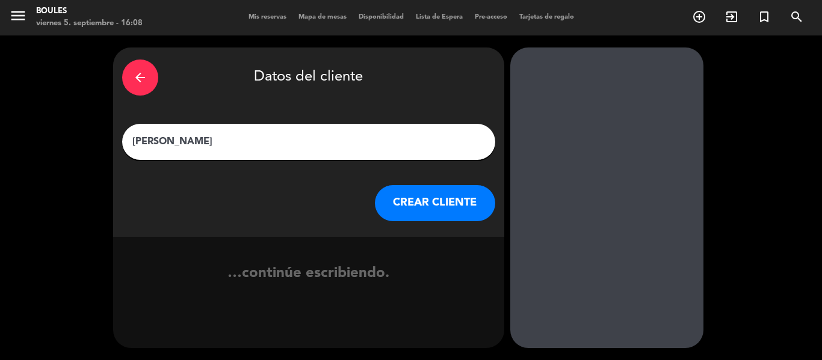
type input "[PERSON_NAME]"
click at [419, 220] on button "CREAR CLIENTE" at bounding box center [435, 203] width 120 height 36
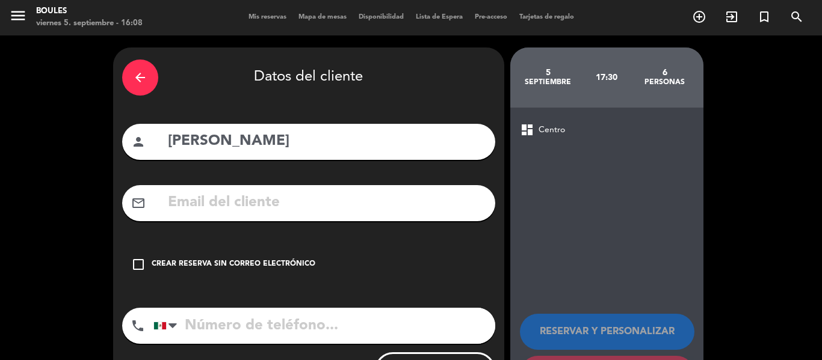
click at [282, 269] on div "Crear reserva sin correo electrónico" at bounding box center [234, 265] width 164 height 12
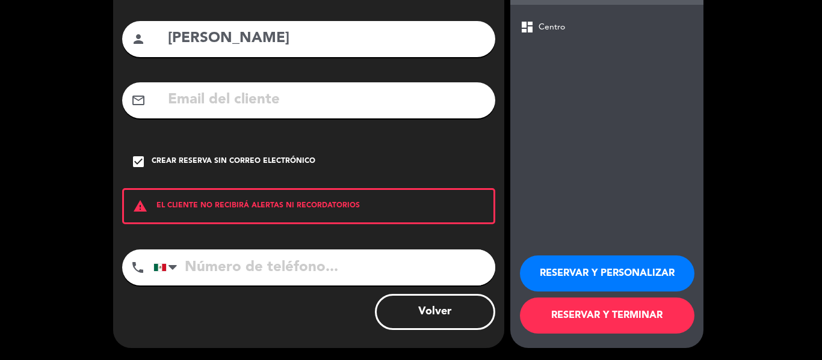
scroll to position [0, 0]
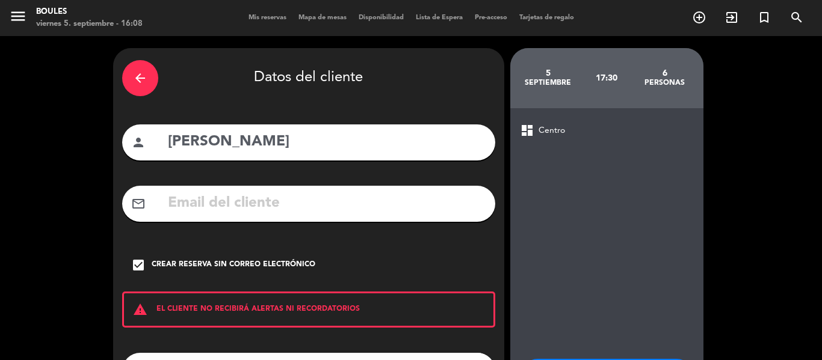
click at [137, 75] on icon "arrow_back" at bounding box center [140, 78] width 14 height 14
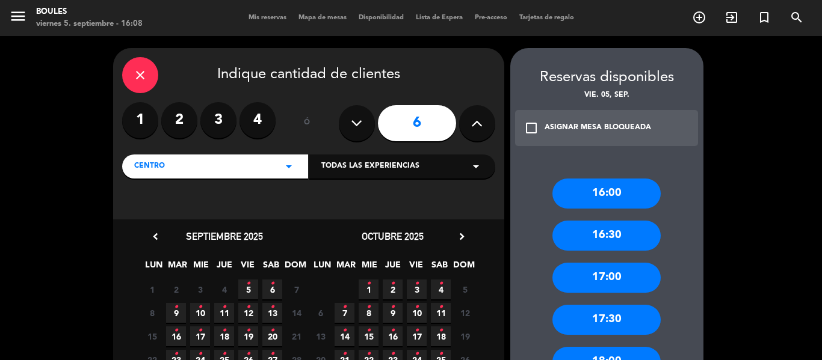
scroll to position [107, 0]
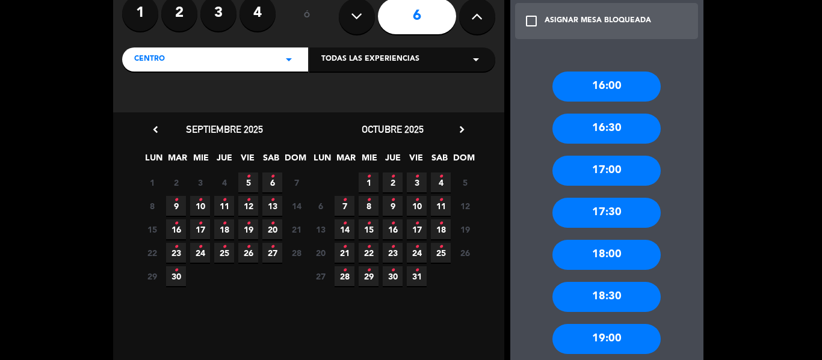
click at [609, 289] on div "18:30" at bounding box center [606, 297] width 108 height 30
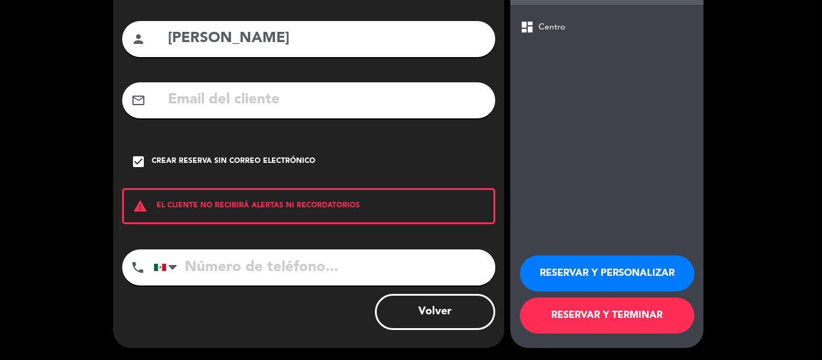
scroll to position [103, 0]
click at [576, 310] on button "RESERVAR Y TERMINAR" at bounding box center [607, 316] width 174 height 36
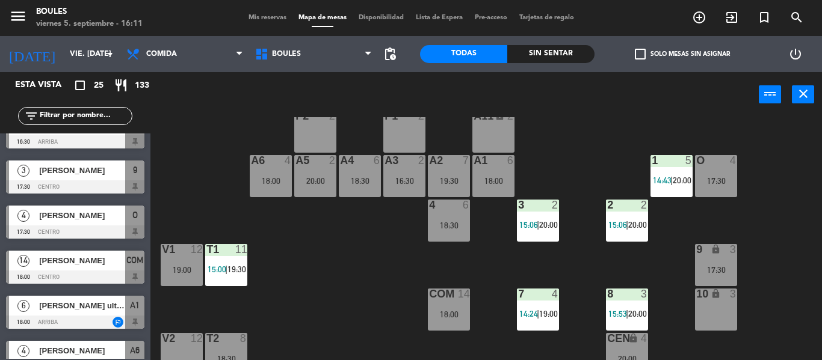
scroll to position [27, 0]
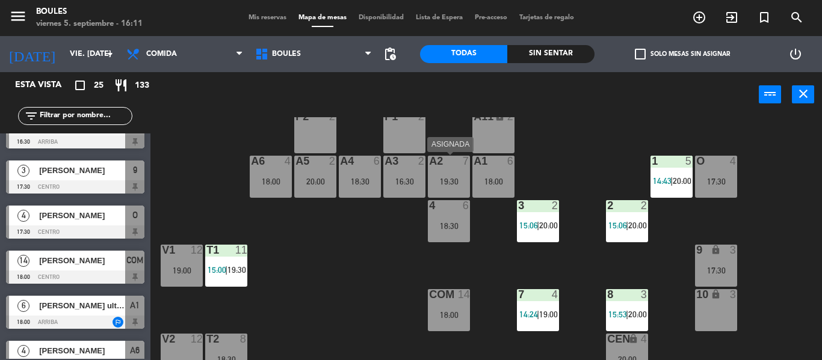
click at [461, 167] on div "A2 7" at bounding box center [449, 162] width 42 height 12
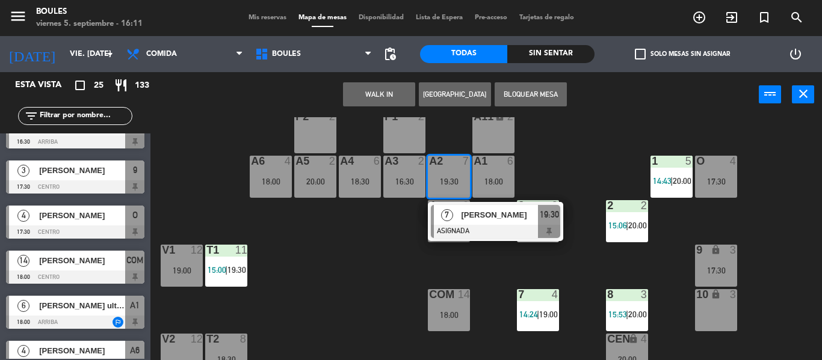
scroll to position [111, 0]
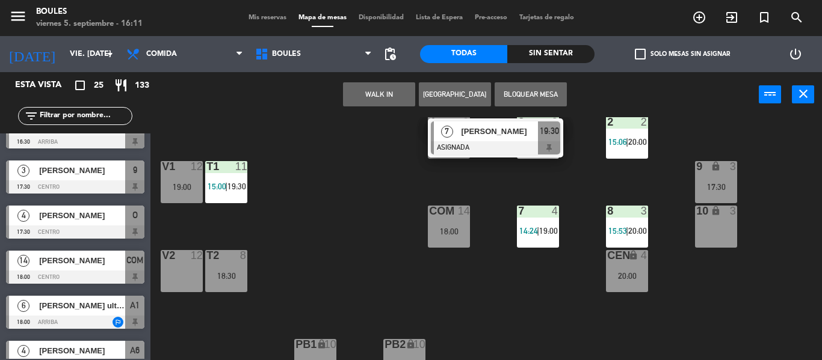
click at [167, 284] on div "V2 12" at bounding box center [182, 271] width 42 height 42
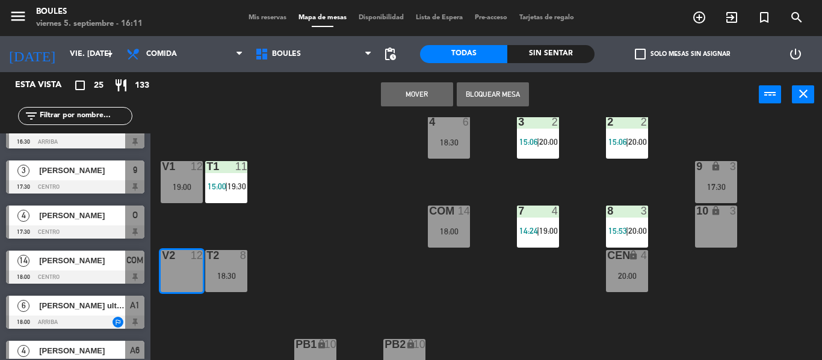
click at [410, 103] on button "Mover" at bounding box center [417, 94] width 72 height 24
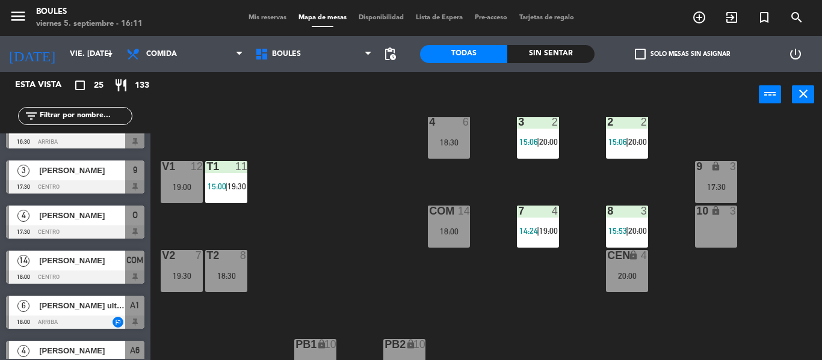
click at [244, 188] on span "19:30" at bounding box center [236, 187] width 19 height 10
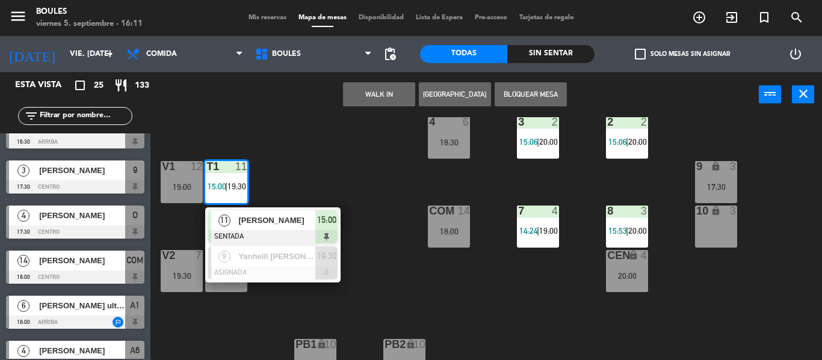
click at [312, 165] on div "P1 2 P2 2 A11 lock 2 A5 2 20:00 A6 4 18:00 A4 6 18:30 A3 2 16:30 A2 8 A1 6 18:0…" at bounding box center [490, 238] width 663 height 243
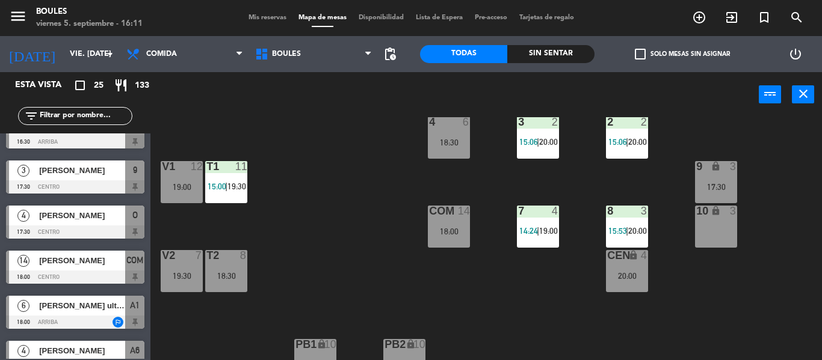
scroll to position [0, 0]
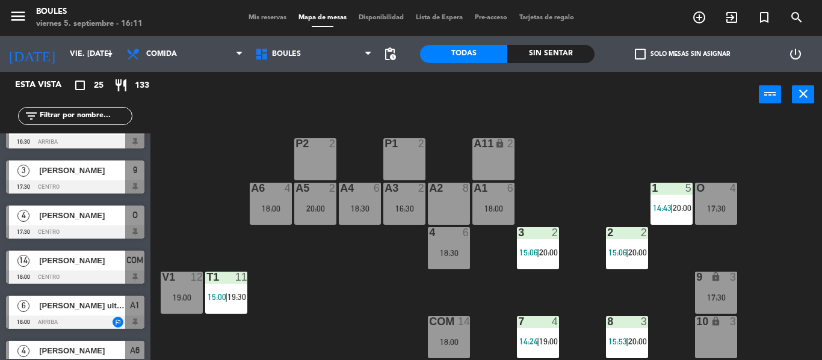
click at [438, 200] on div "A2 8" at bounding box center [449, 204] width 42 height 42
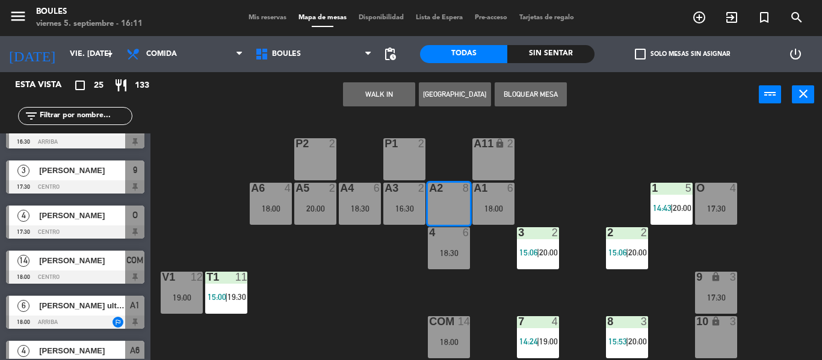
click at [468, 102] on button "[GEOGRAPHIC_DATA]" at bounding box center [455, 94] width 72 height 24
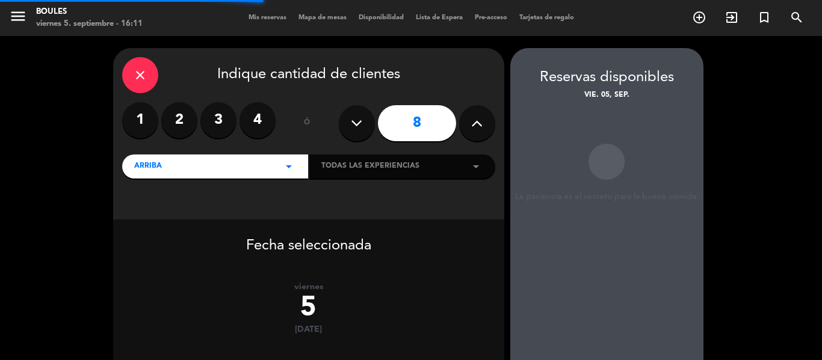
click at [344, 117] on button at bounding box center [357, 123] width 36 height 36
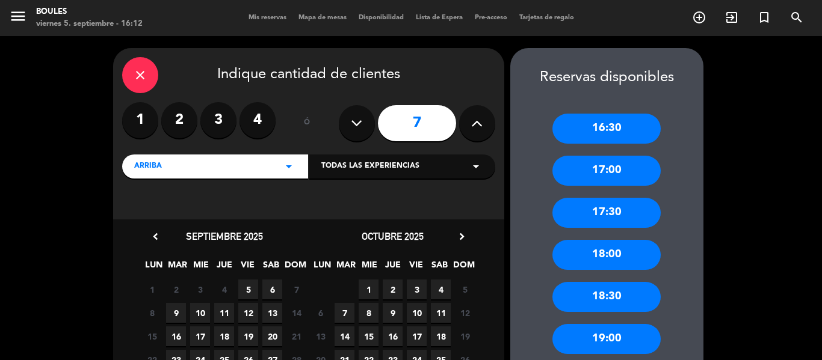
click at [352, 131] on icon at bounding box center [356, 123] width 11 height 18
type input "6"
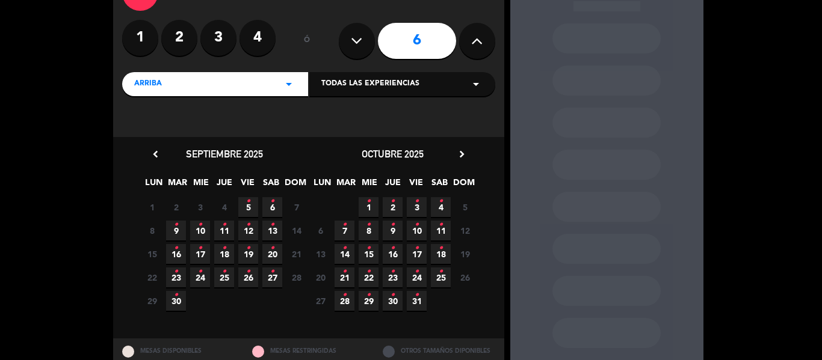
click at [245, 198] on span "5 •" at bounding box center [248, 207] width 20 height 20
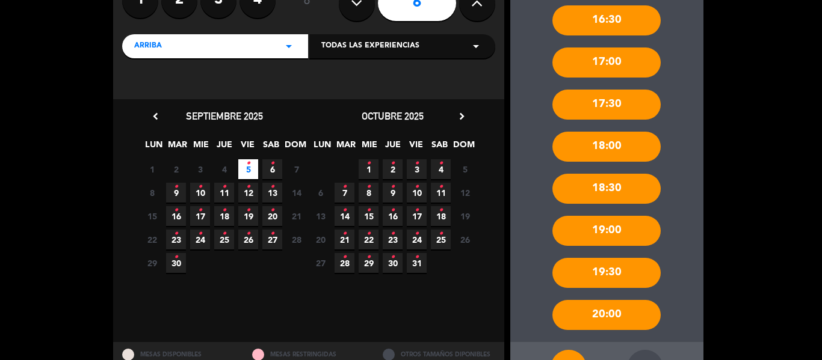
scroll to position [166, 0]
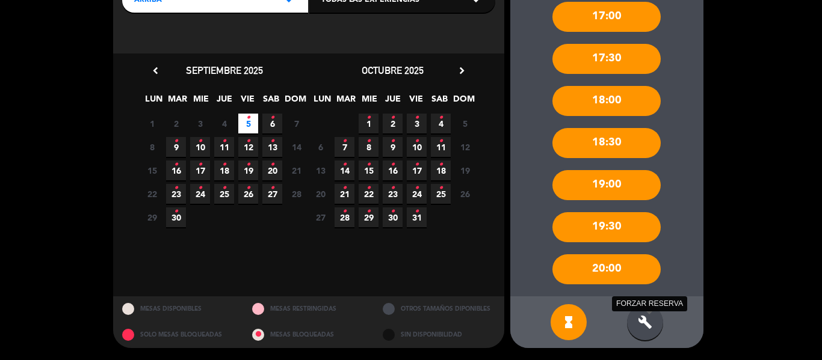
click at [651, 317] on icon "build" at bounding box center [645, 322] width 14 height 14
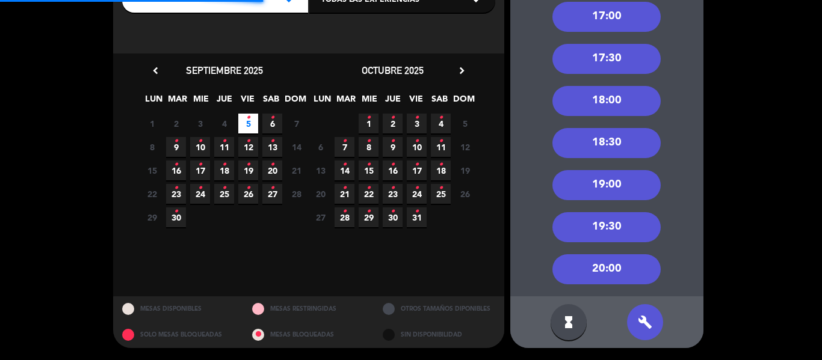
click at [625, 62] on div "17:30" at bounding box center [606, 59] width 108 height 30
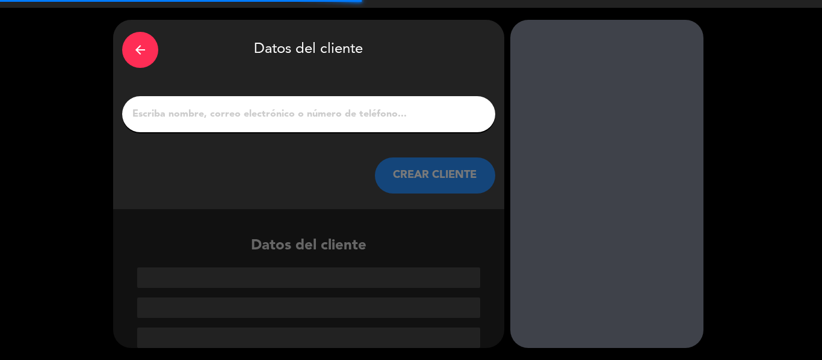
click at [403, 118] on input "1" at bounding box center [308, 114] width 355 height 17
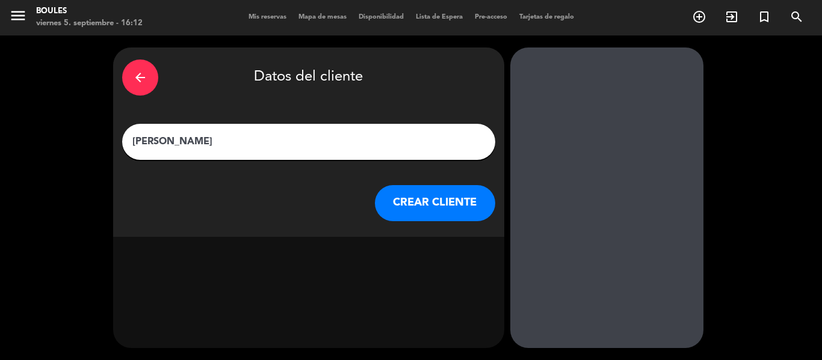
scroll to position [1, 0]
type input "[PERSON_NAME]"
click at [423, 194] on button "CREAR CLIENTE" at bounding box center [435, 203] width 120 height 36
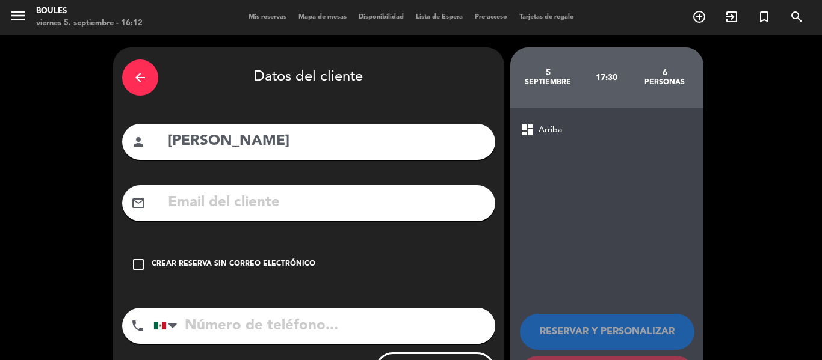
click at [302, 258] on div "check_box_outline_blank Crear reserva sin correo electrónico" at bounding box center [308, 265] width 373 height 36
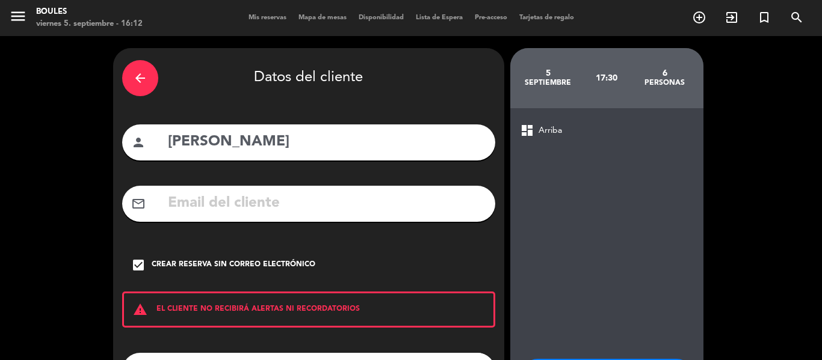
scroll to position [103, 0]
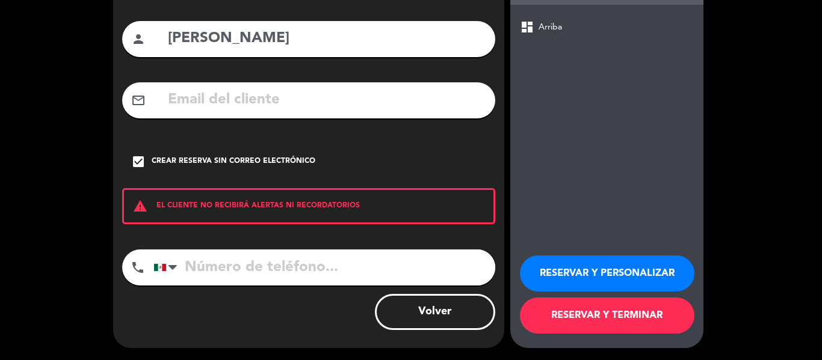
click at [564, 321] on button "RESERVAR Y TERMINAR" at bounding box center [607, 316] width 174 height 36
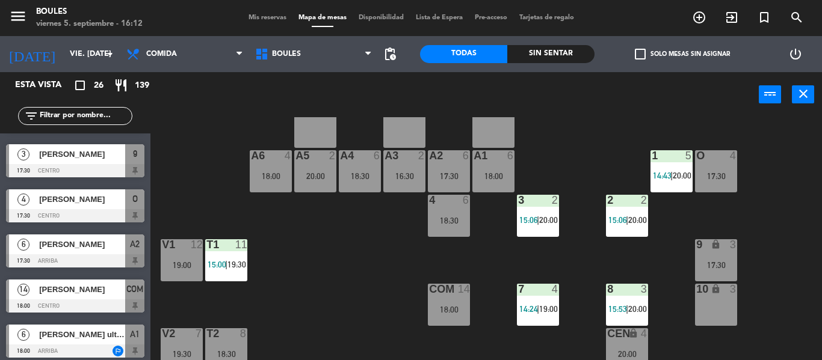
scroll to position [32, 0]
drag, startPoint x: 115, startPoint y: 257, endPoint x: 82, endPoint y: 109, distance: 151.5
click at [82, 109] on div "Esta vista crop_square 26 restaurant 139 filter_list 4 Walk In 14:24 Centro 7 5…" at bounding box center [75, 215] width 150 height 287
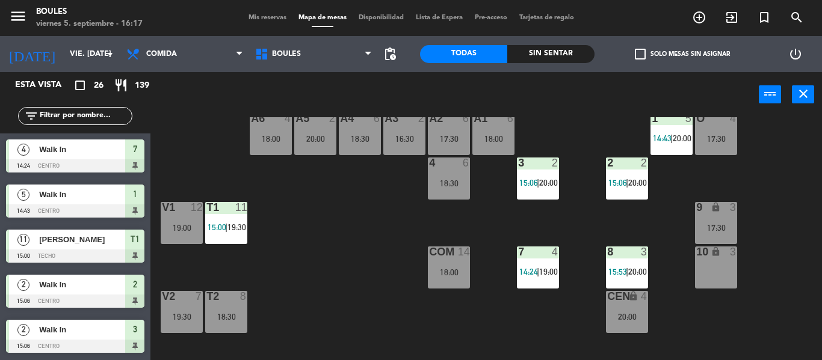
scroll to position [37, 0]
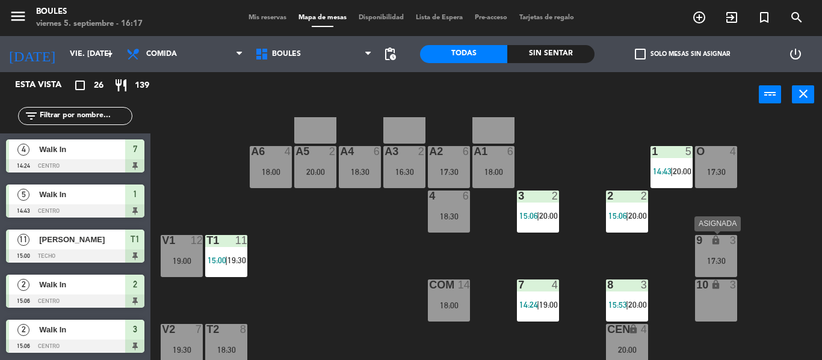
click at [702, 252] on div "9 lock 3 17:30" at bounding box center [716, 256] width 42 height 42
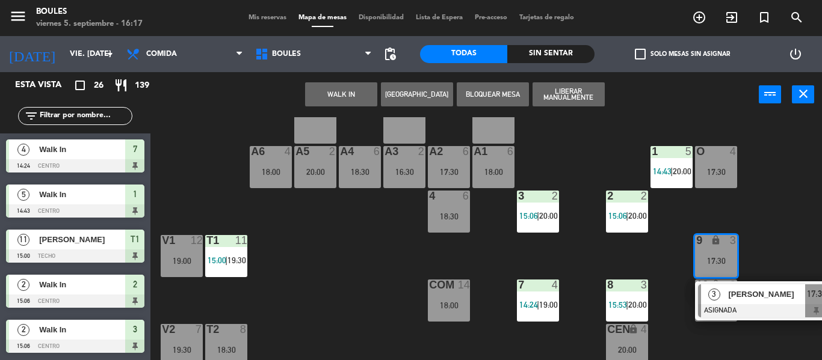
click at [802, 211] on div "P1 2 P2 2 A11 lock 2 A5 2 20:00 A6 4 18:00 A4 6 18:30 A3 2 16:30 A2 6 17:30 A1 …" at bounding box center [490, 238] width 663 height 243
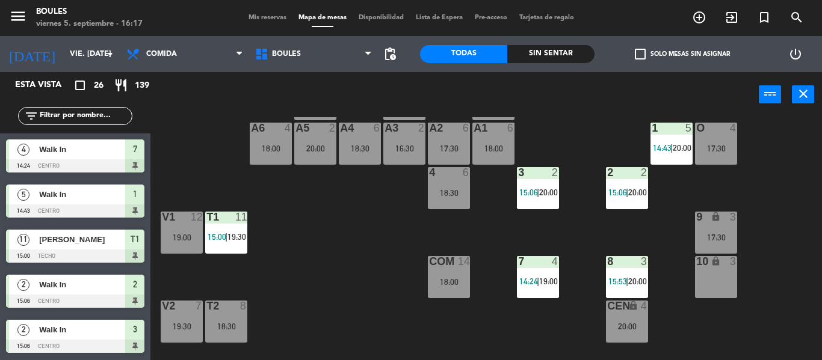
scroll to position [62, 0]
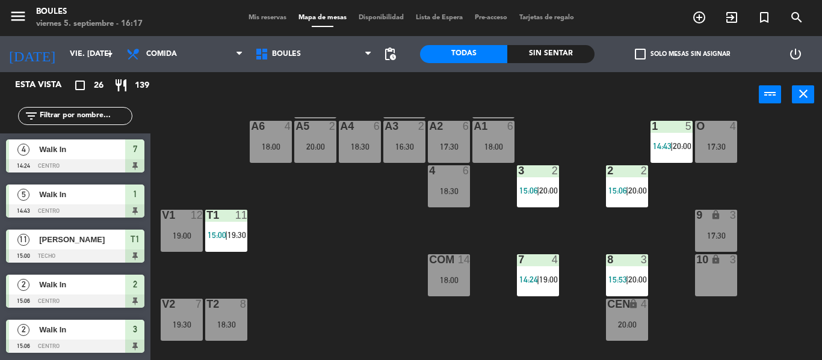
click at [713, 224] on div "9 lock 3 17:30" at bounding box center [716, 231] width 42 height 42
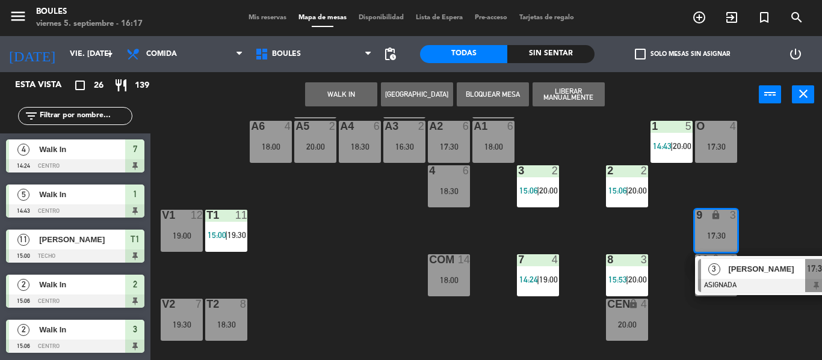
click at [618, 324] on div "20:00" at bounding box center [627, 325] width 42 height 8
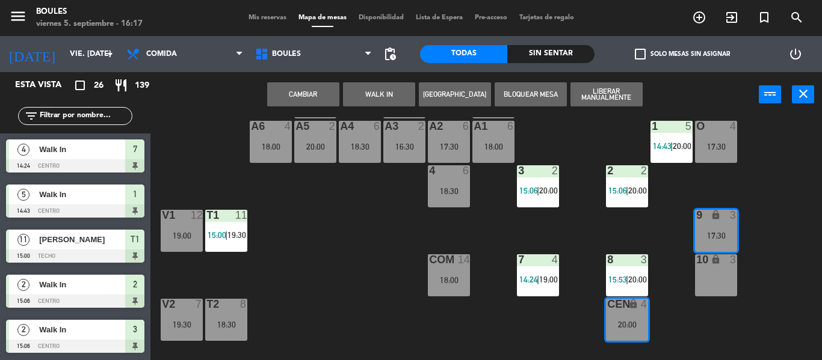
click at [321, 101] on button "Cambiar" at bounding box center [303, 94] width 72 height 24
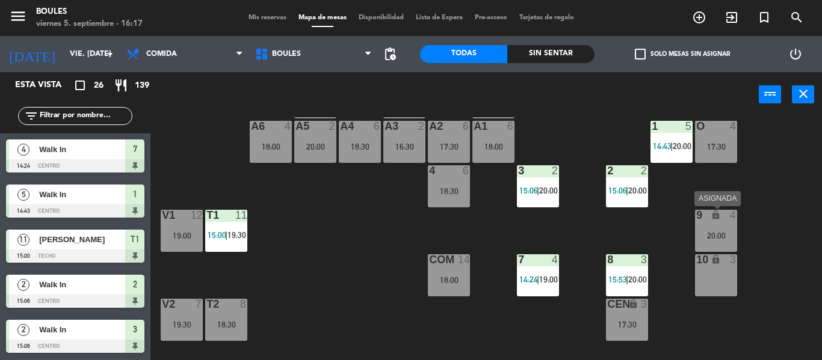
click at [714, 223] on div "9 lock 4 20:00" at bounding box center [716, 231] width 42 height 42
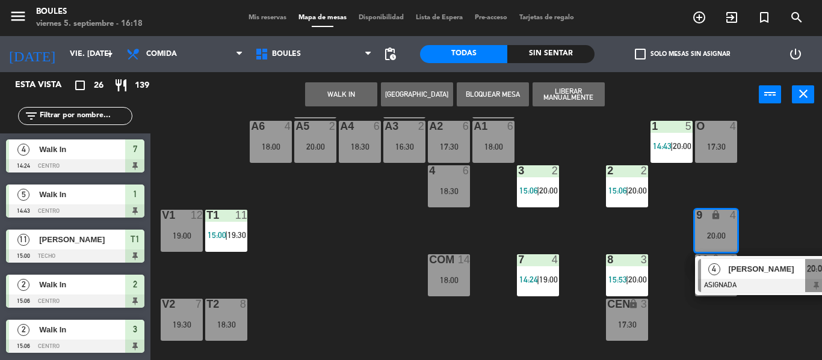
click at [358, 94] on button "WALK IN" at bounding box center [341, 94] width 72 height 24
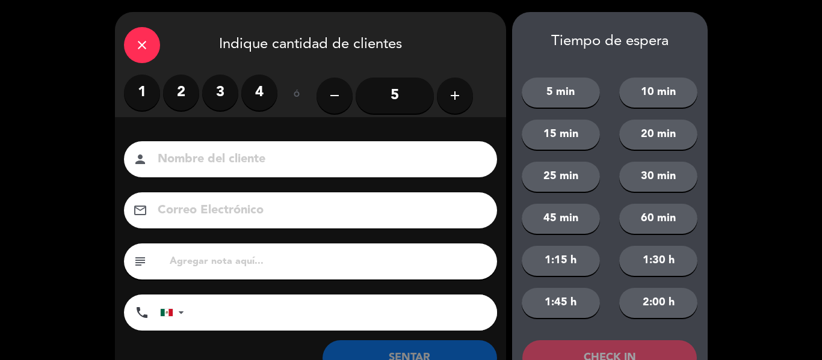
click at [220, 94] on label "3" at bounding box center [220, 93] width 36 height 36
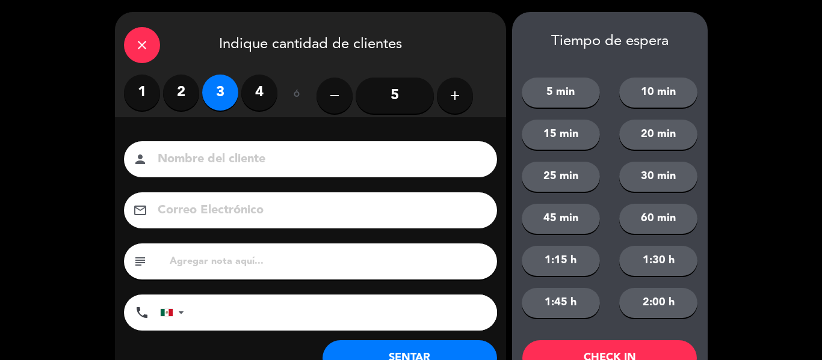
scroll to position [46, 0]
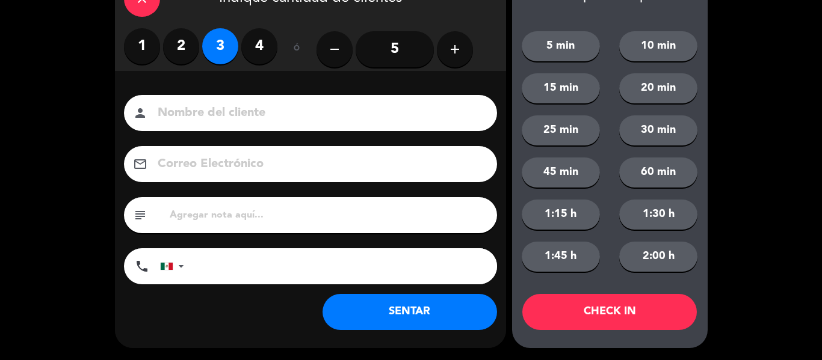
click at [370, 310] on button "SENTAR" at bounding box center [409, 312] width 174 height 36
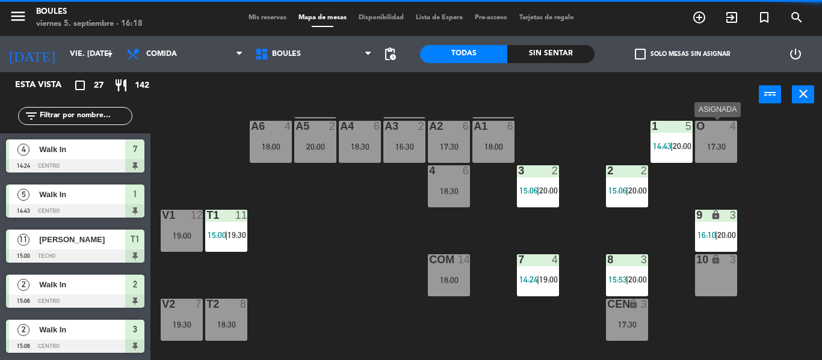
click at [721, 148] on div "17:30" at bounding box center [716, 147] width 42 height 8
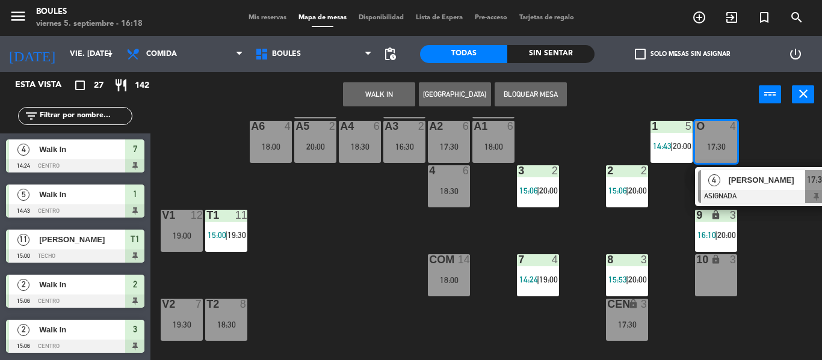
click at [796, 241] on div "P1 2 P2 2 A11 lock 2 A5 2 20:00 A6 4 18:00 A4 6 18:30 A3 2 16:30 A2 6 17:30 A1 …" at bounding box center [490, 238] width 663 height 243
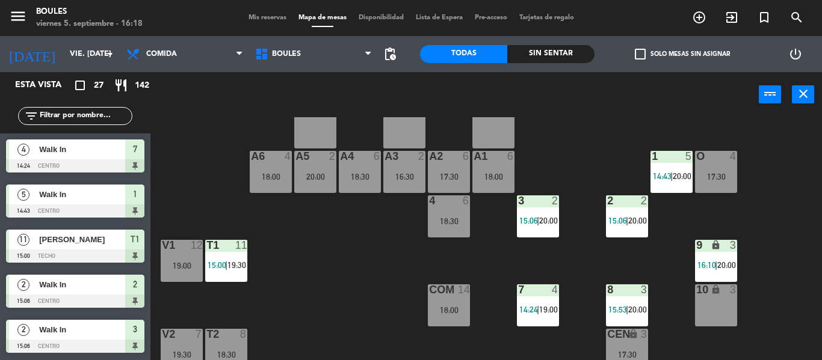
scroll to position [31, 0]
click at [520, 231] on div "3 2 15:06 | 20:00" at bounding box center [538, 217] width 42 height 42
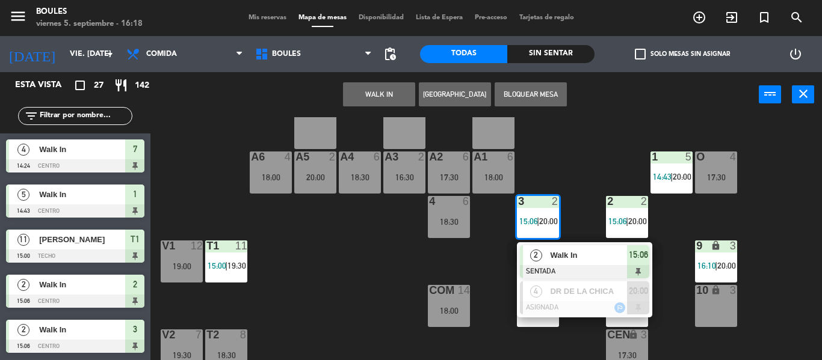
click at [536, 259] on span "2" at bounding box center [536, 256] width 12 height 12
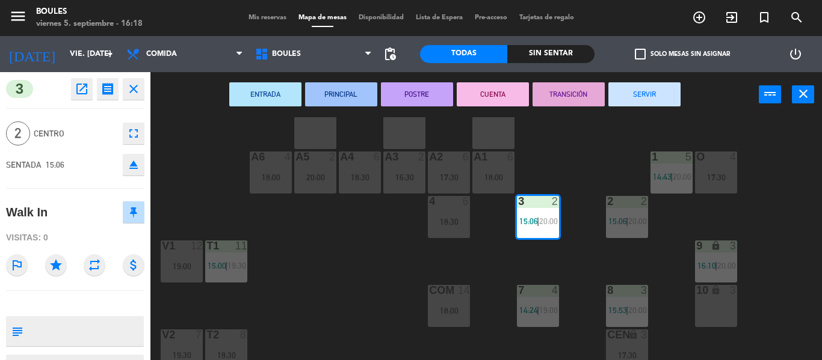
click at [640, 102] on button "SERVIR" at bounding box center [644, 94] width 72 height 24
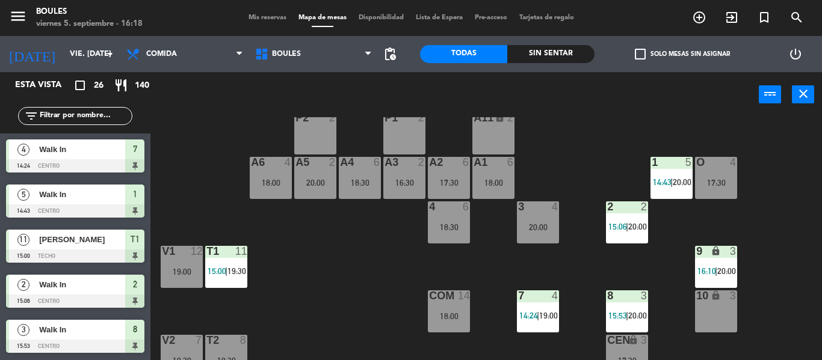
scroll to position [25, 0]
click at [404, 189] on div "A3 2 16:30" at bounding box center [404, 179] width 42 height 42
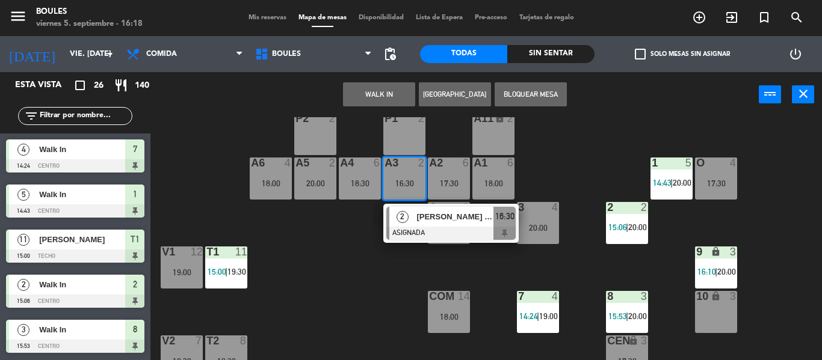
click at [413, 129] on div "P1 2" at bounding box center [404, 134] width 42 height 42
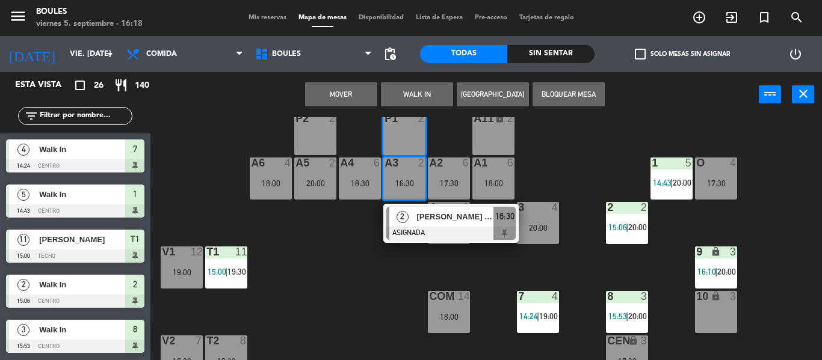
click at [363, 94] on button "Mover" at bounding box center [341, 94] width 72 height 24
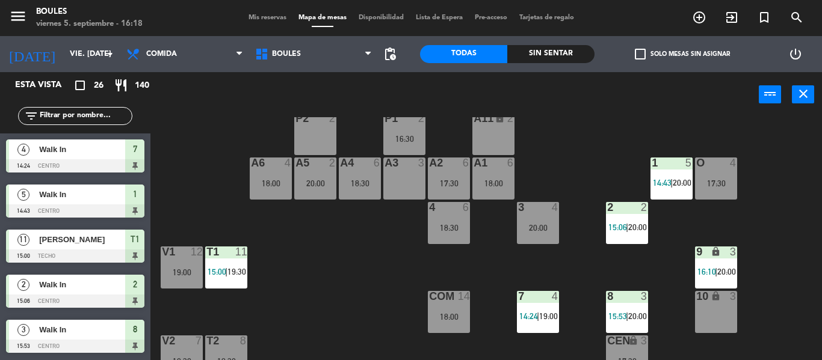
click at [396, 186] on div "A3 3" at bounding box center [404, 179] width 42 height 42
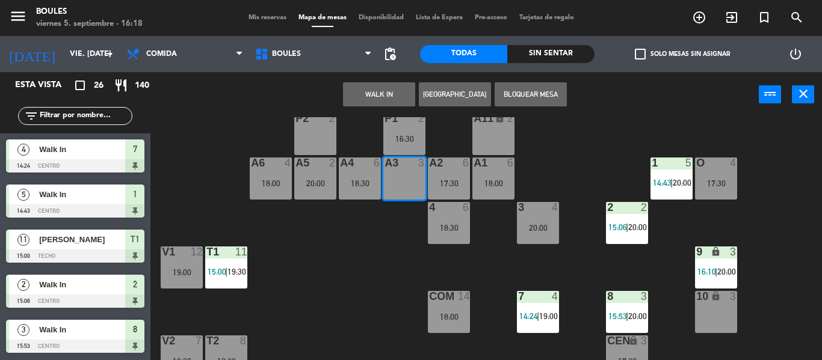
click at [461, 98] on button "[GEOGRAPHIC_DATA]" at bounding box center [455, 94] width 72 height 24
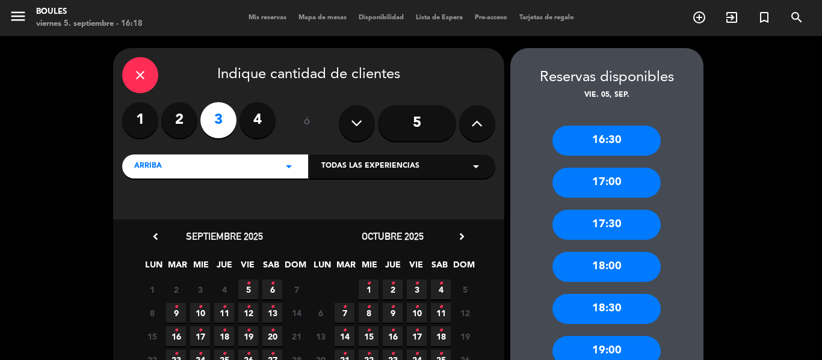
scroll to position [45, 0]
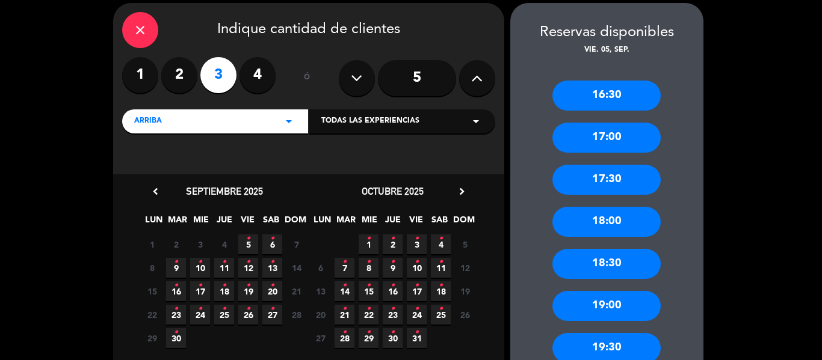
click at [248, 242] on icon "•" at bounding box center [248, 238] width 4 height 19
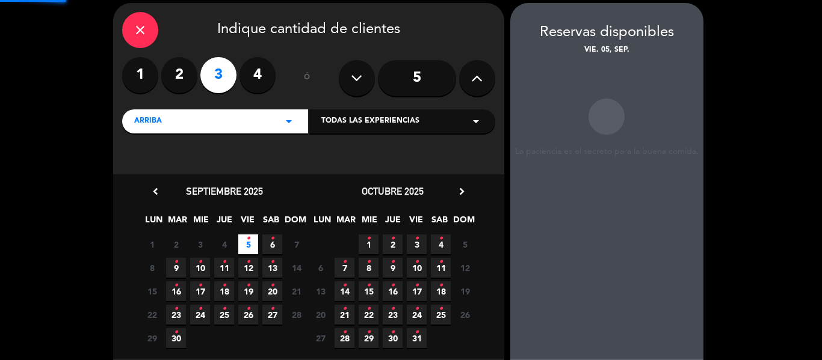
scroll to position [48, 0]
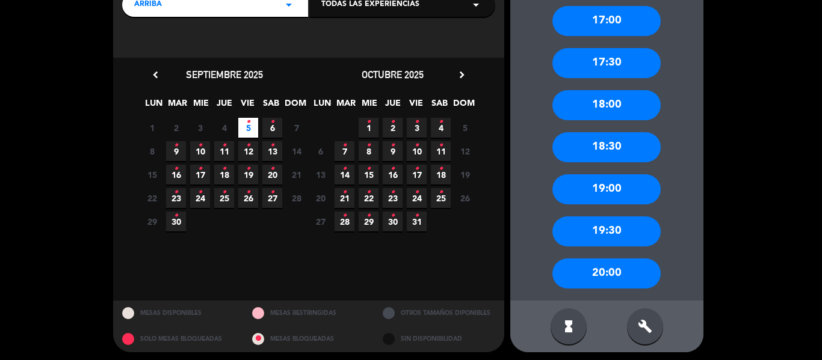
click at [604, 236] on div "19:30" at bounding box center [606, 232] width 108 height 30
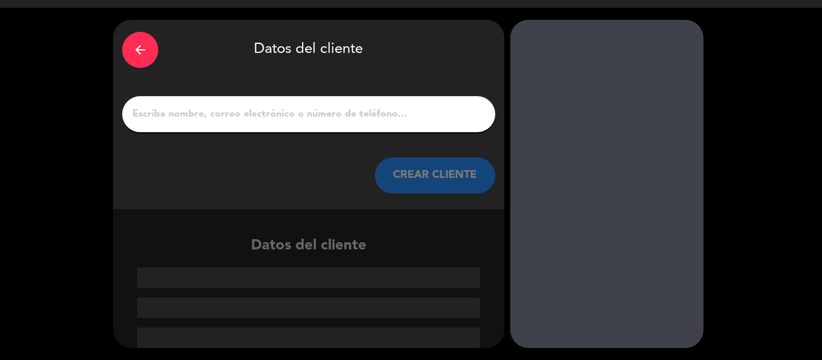
scroll to position [28, 0]
click at [368, 119] on input "1" at bounding box center [308, 114] width 355 height 17
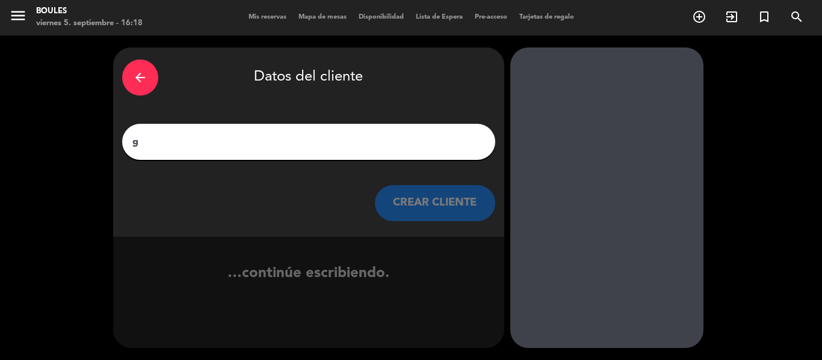
scroll to position [1, 0]
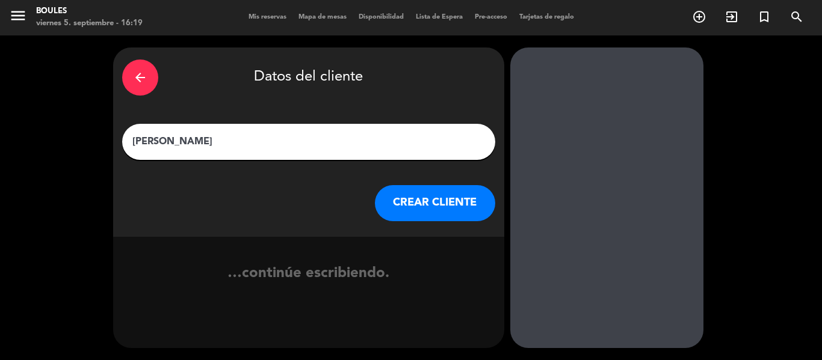
type input "[PERSON_NAME]"
click at [453, 214] on button "CREAR CLIENTE" at bounding box center [435, 203] width 120 height 36
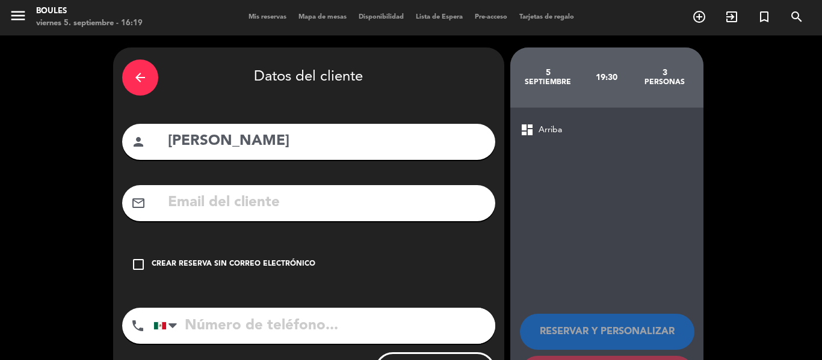
click at [296, 255] on div "check_box_outline_blank Crear reserva sin correo electrónico" at bounding box center [308, 265] width 373 height 36
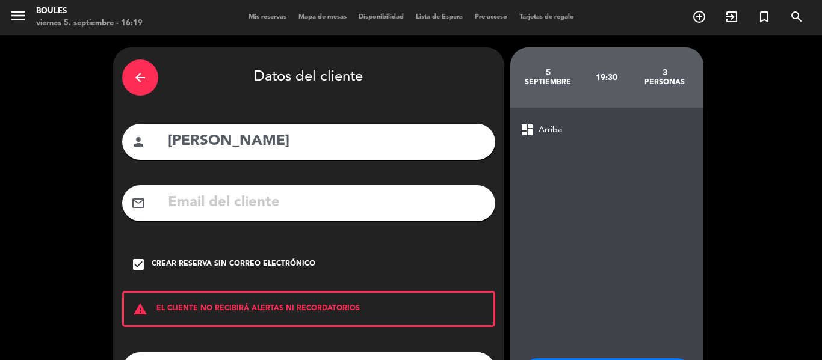
scroll to position [103, 0]
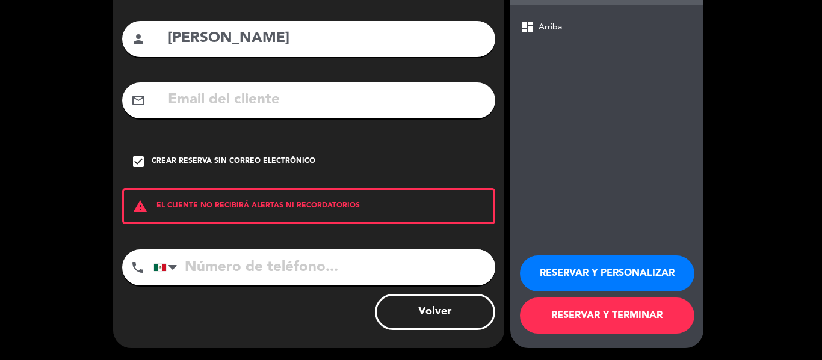
click at [618, 315] on button "RESERVAR Y TERMINAR" at bounding box center [607, 316] width 174 height 36
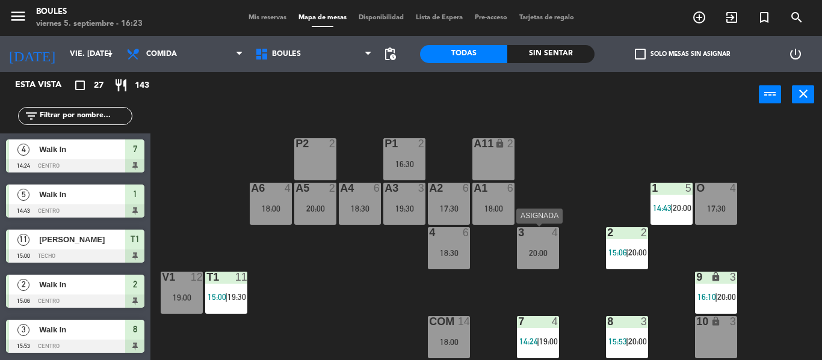
click at [547, 251] on div "20:00" at bounding box center [538, 253] width 42 height 8
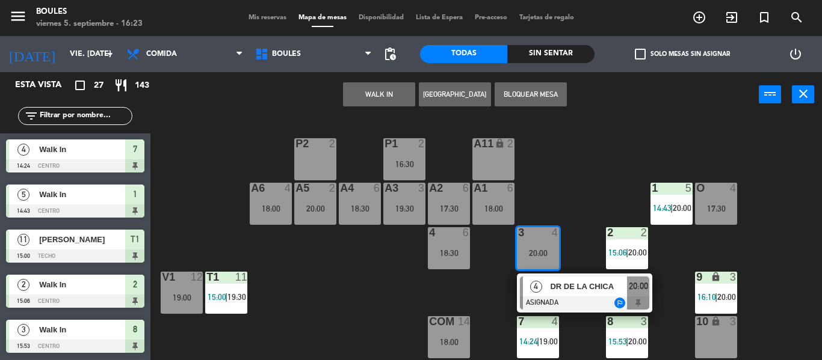
click at [564, 290] on span "DR DE LA CHICA" at bounding box center [588, 286] width 77 height 13
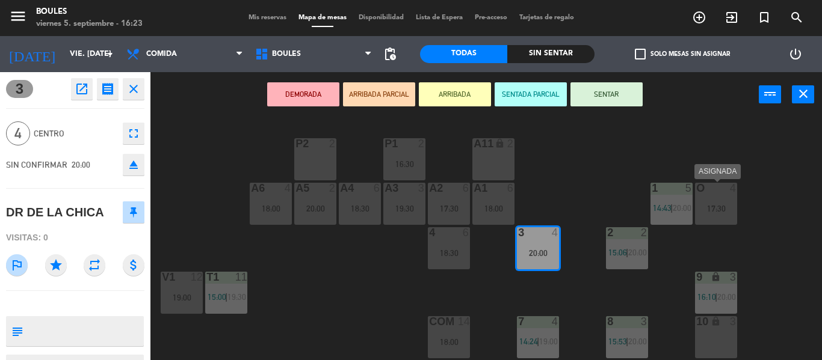
click at [716, 204] on div "17:30" at bounding box center [716, 208] width 42 height 8
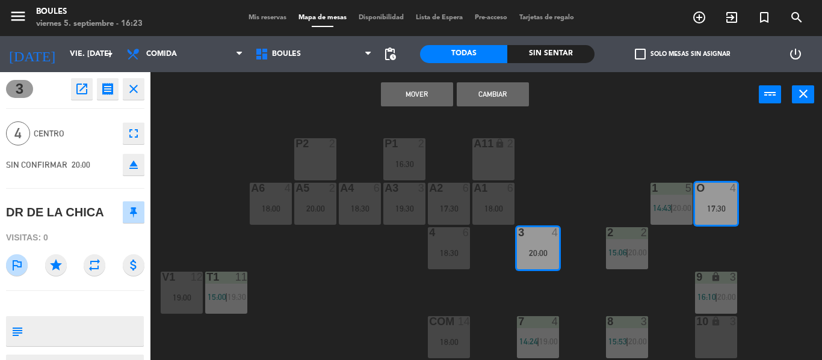
click at [434, 97] on button "Mover" at bounding box center [417, 94] width 72 height 24
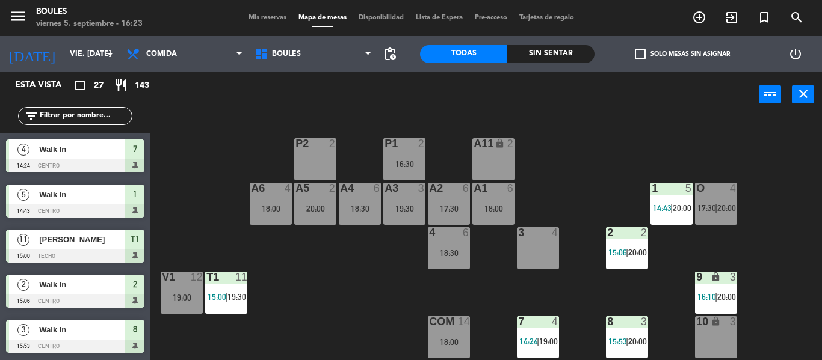
scroll to position [251, 0]
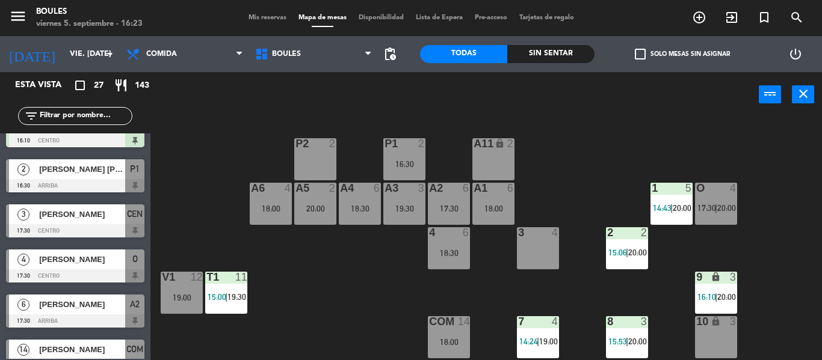
click at [530, 259] on div "3 4" at bounding box center [538, 248] width 42 height 42
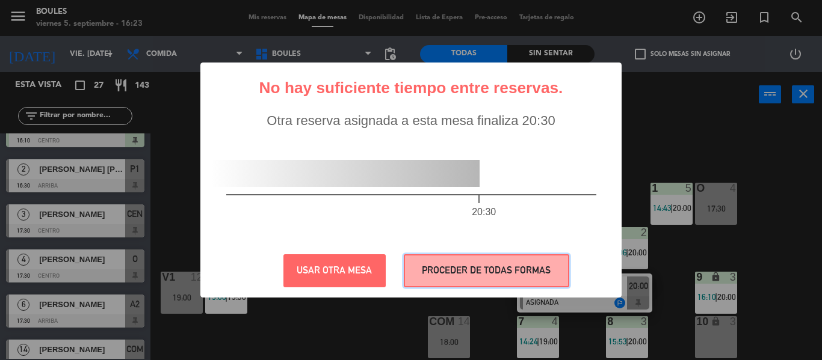
click at [466, 275] on button "PROCEDER DE TODAS FORMAS" at bounding box center [486, 270] width 165 height 33
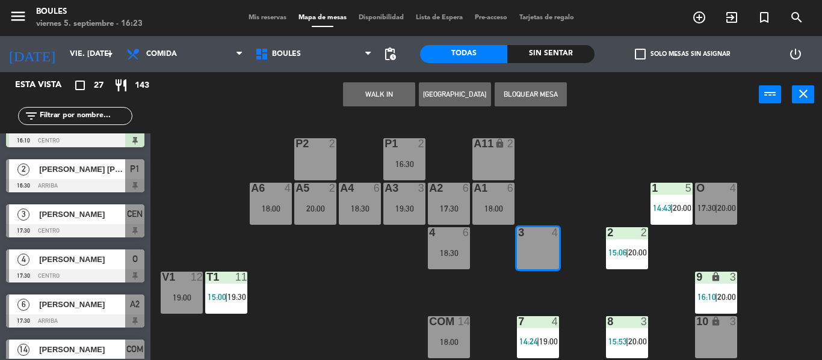
click at [453, 99] on button "[GEOGRAPHIC_DATA]" at bounding box center [455, 94] width 72 height 24
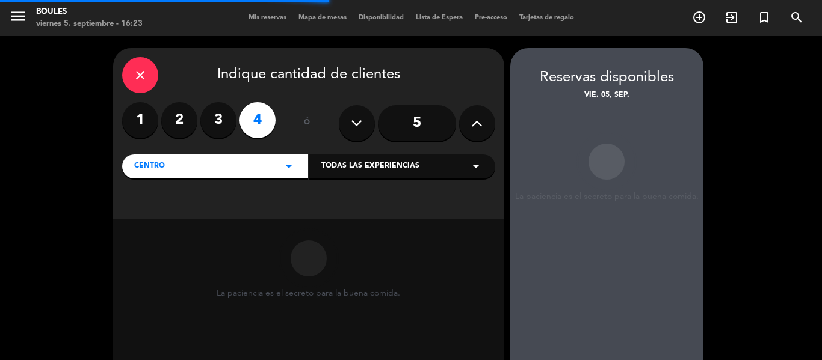
scroll to position [45, 0]
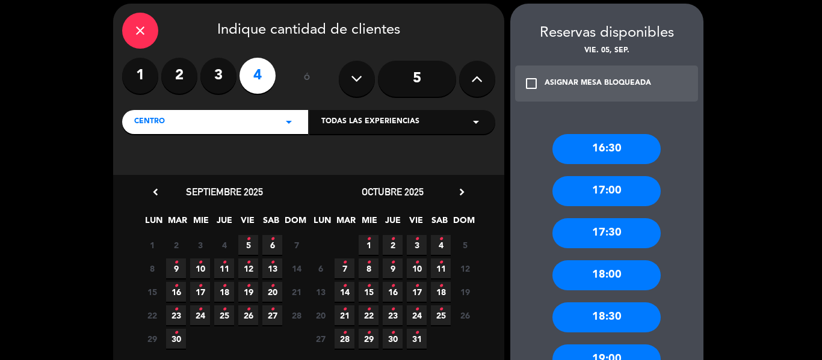
click at [245, 240] on span "5 •" at bounding box center [248, 245] width 20 height 20
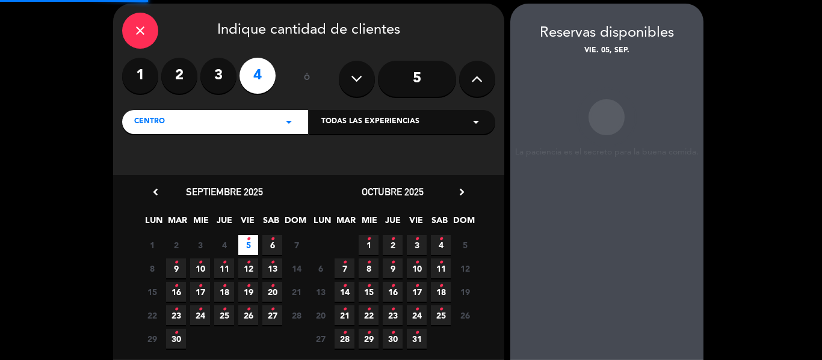
scroll to position [48, 0]
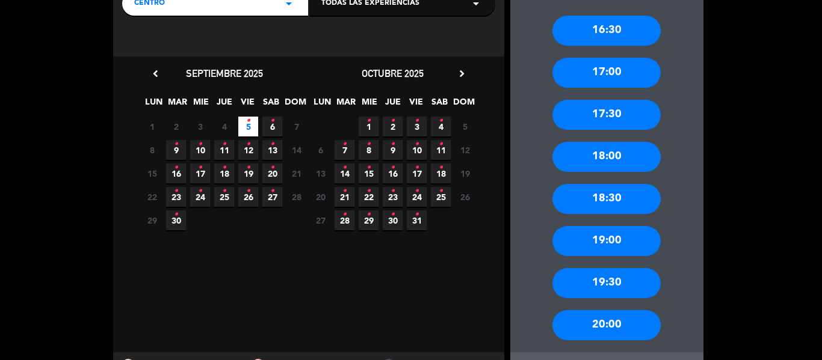
click at [621, 155] on div "18:00" at bounding box center [606, 157] width 108 height 30
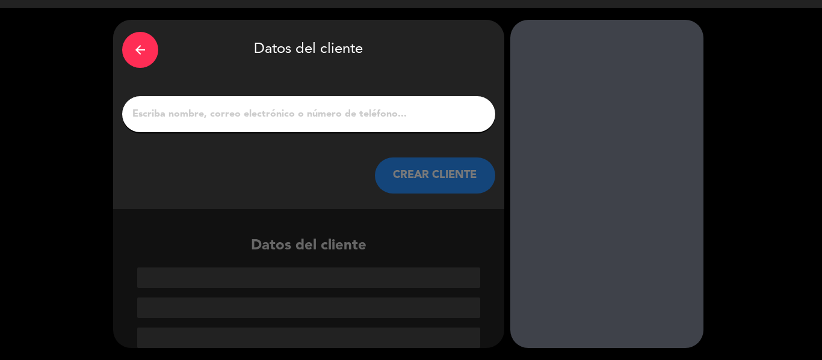
click at [386, 117] on input "1" at bounding box center [308, 114] width 355 height 17
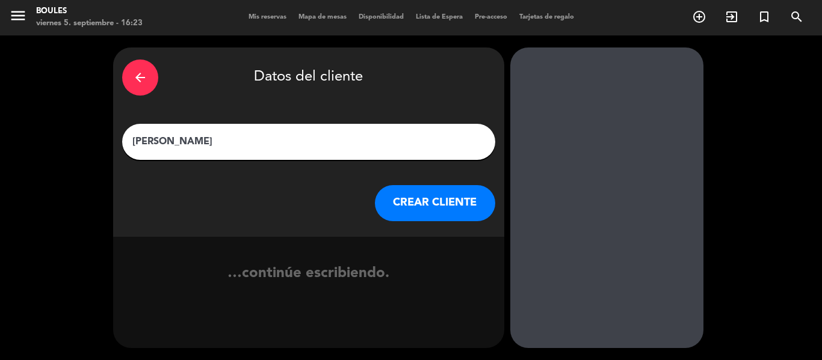
type input "[PERSON_NAME]"
click at [423, 206] on button "CREAR CLIENTE" at bounding box center [435, 203] width 120 height 36
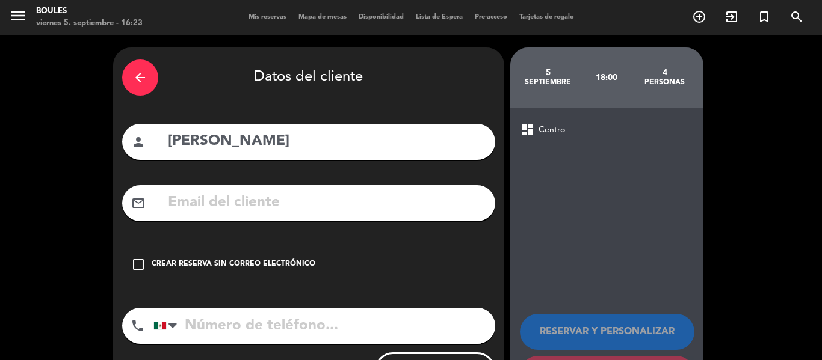
scroll to position [59, 0]
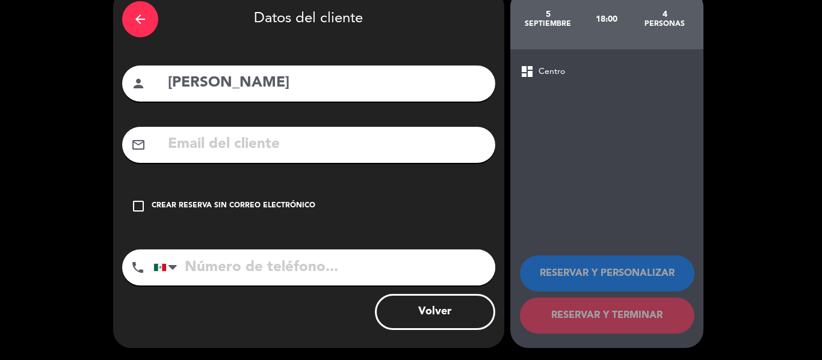
click at [250, 199] on div "check_box_outline_blank Crear reserva sin correo electrónico" at bounding box center [308, 206] width 373 height 36
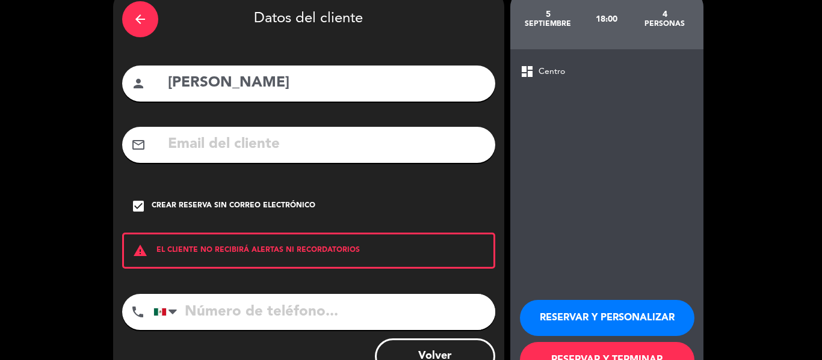
scroll to position [103, 0]
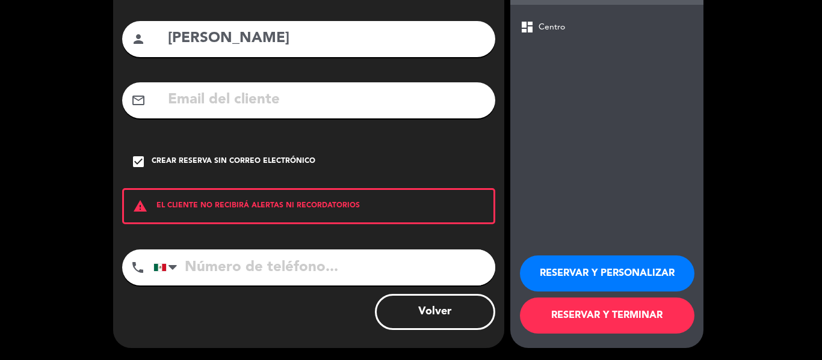
click at [652, 315] on button "RESERVAR Y TERMINAR" at bounding box center [607, 316] width 174 height 36
